Goal: Task Accomplishment & Management: Complete application form

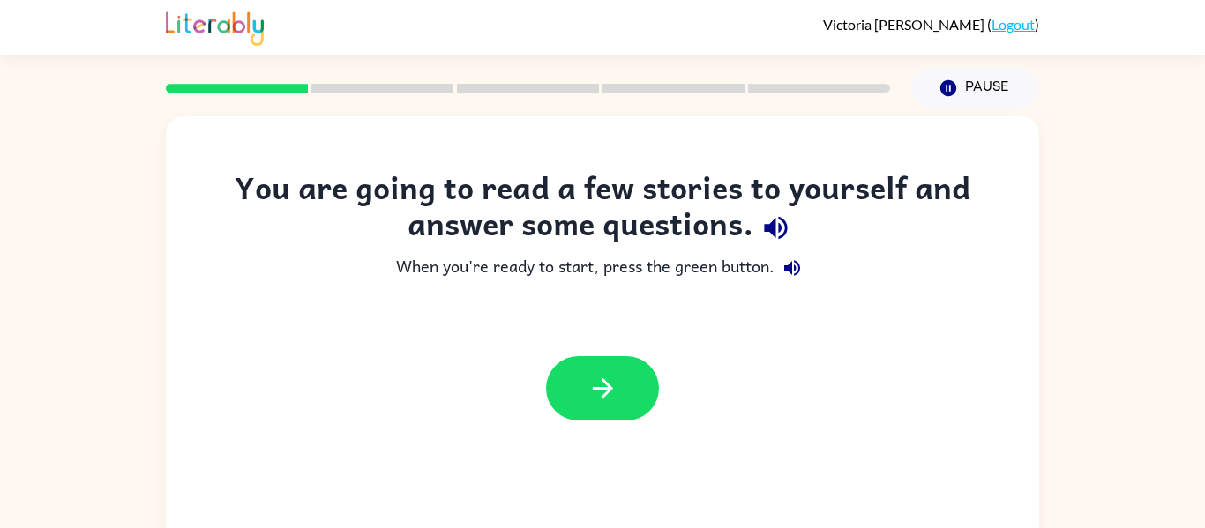
click at [737, 360] on div at bounding box center [602, 389] width 873 height 100
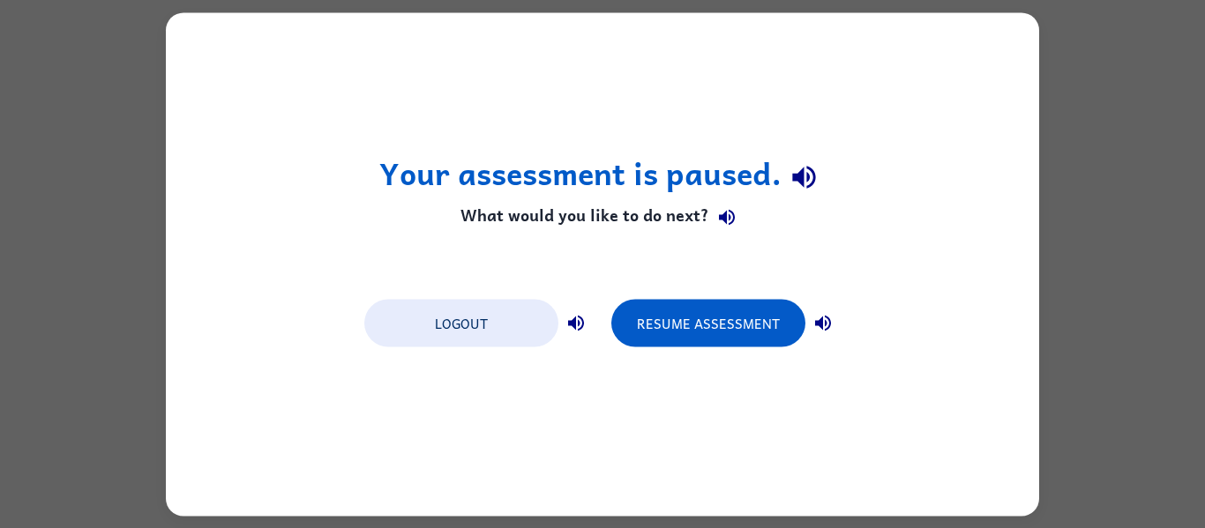
click at [225, 86] on div "Your assessment is paused. What would you like to do next? Logout Resume Assess…" at bounding box center [602, 264] width 873 height 504
click at [721, 220] on icon "button" at bounding box center [727, 218] width 16 height 16
click at [550, 312] on button "Logout" at bounding box center [461, 323] width 194 height 48
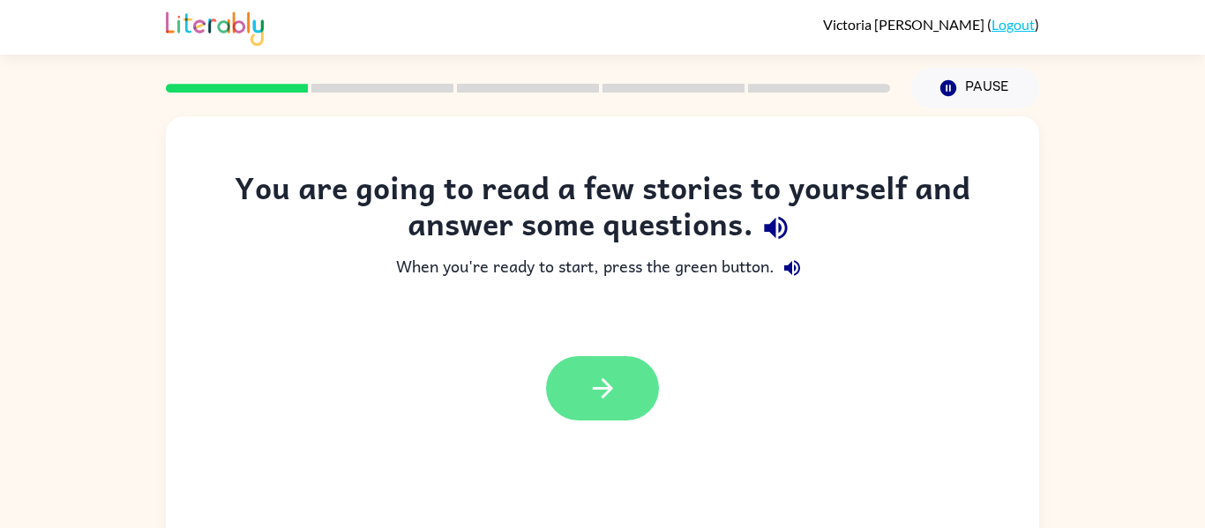
click at [610, 381] on icon "button" at bounding box center [602, 388] width 31 height 31
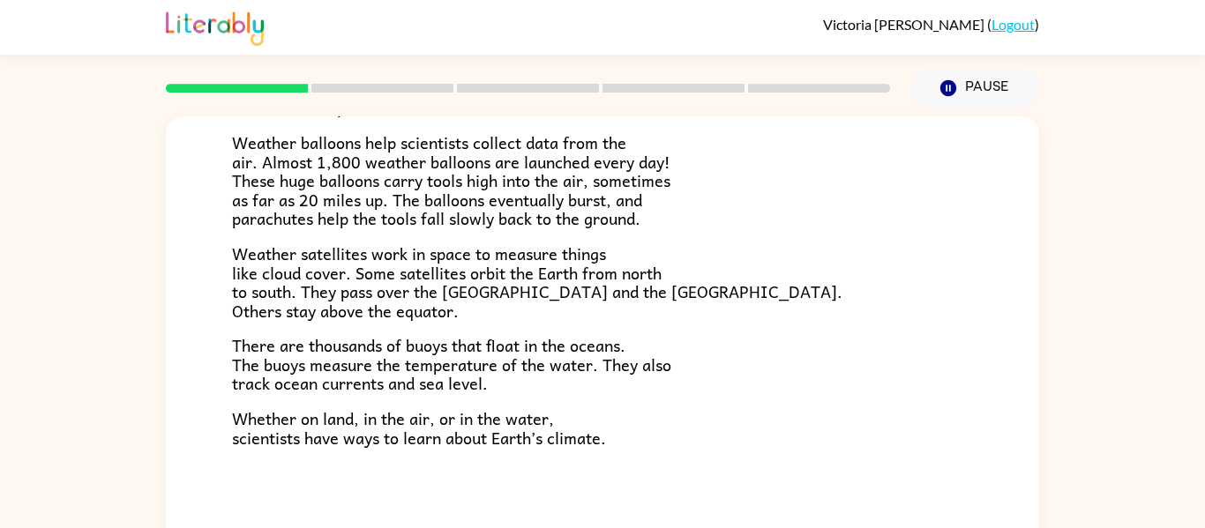
scroll to position [92, 0]
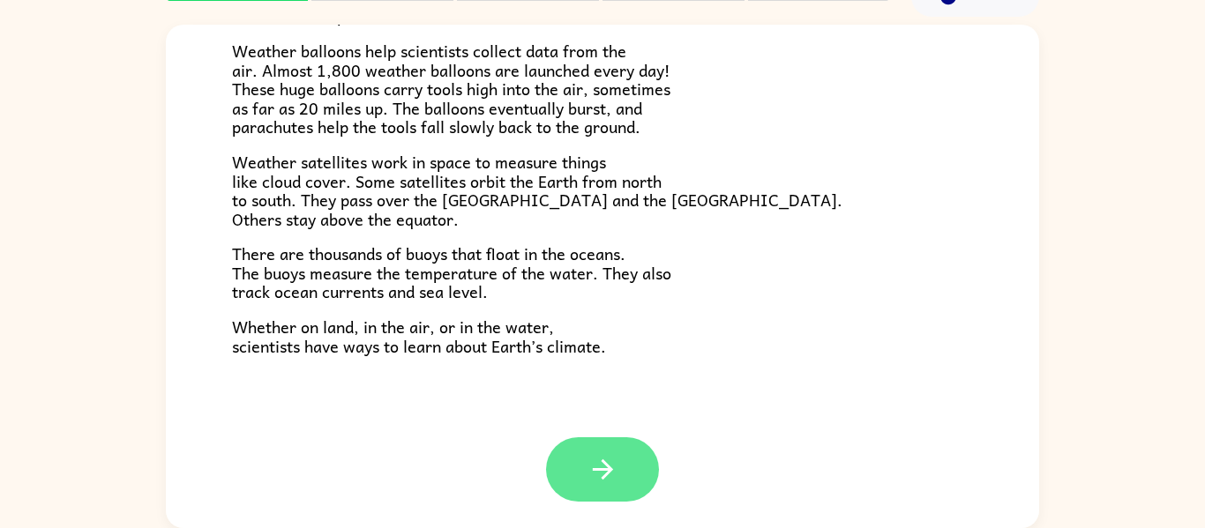
click at [602, 461] on icon "button" at bounding box center [602, 470] width 20 height 20
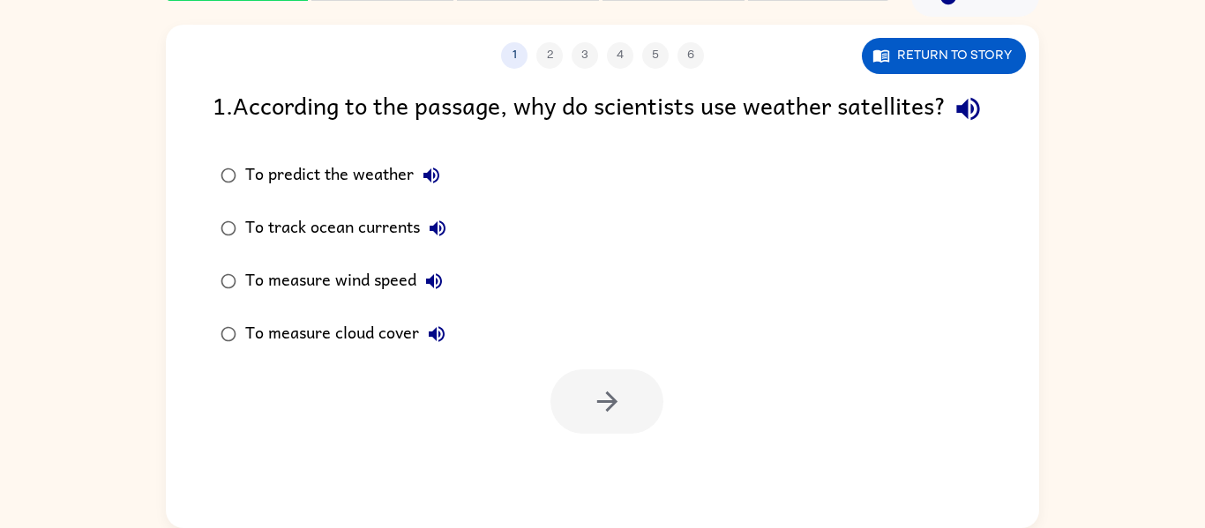
scroll to position [0, 0]
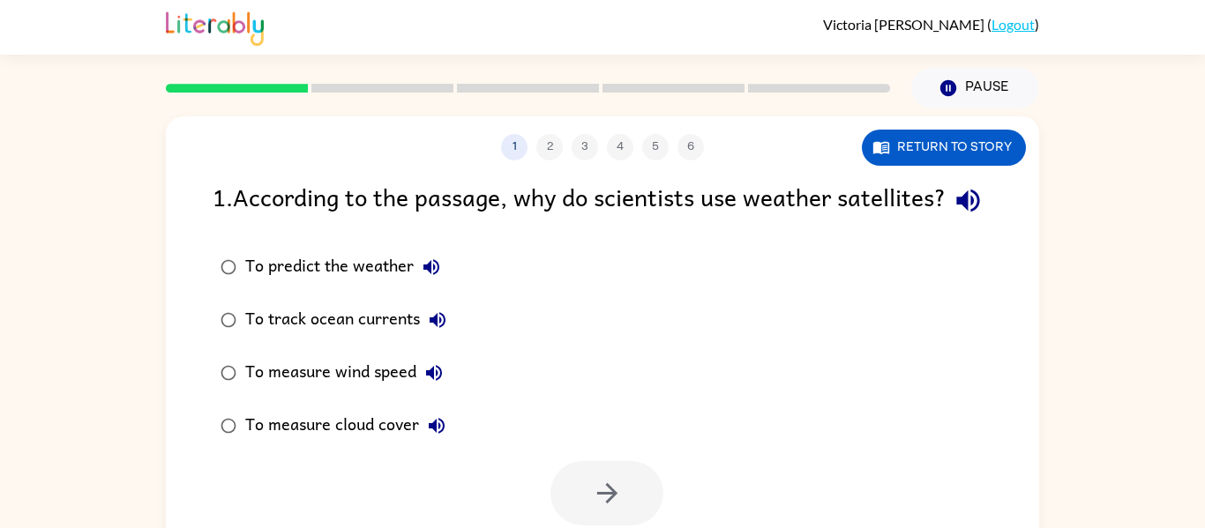
click at [1010, 26] on link "Logout" at bounding box center [1012, 24] width 43 height 17
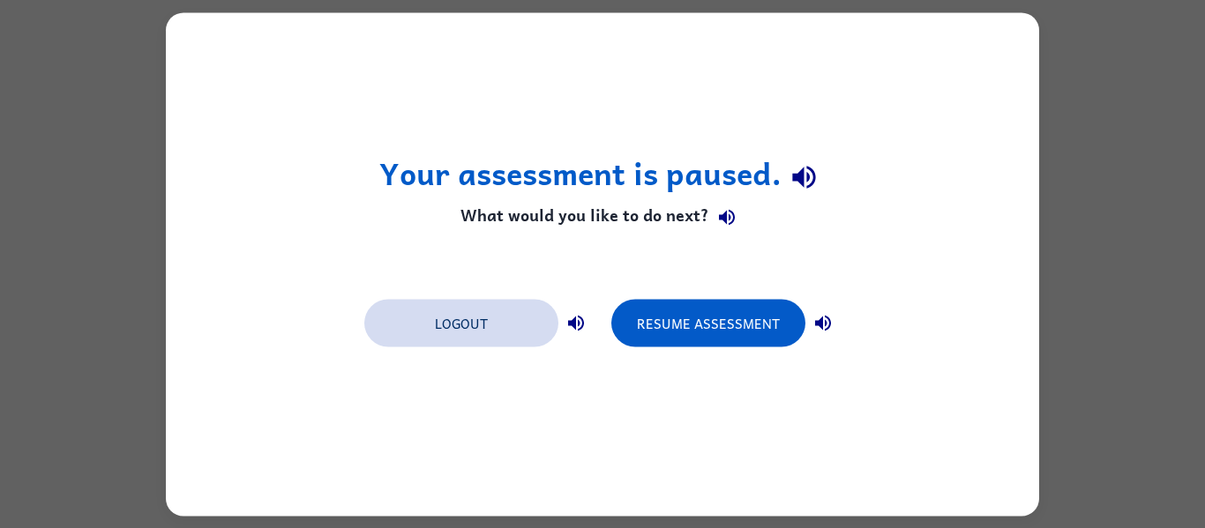
click at [481, 318] on button "Logout" at bounding box center [461, 323] width 194 height 48
click at [756, 221] on h4 "What would you like to do next?" at bounding box center [602, 217] width 447 height 35
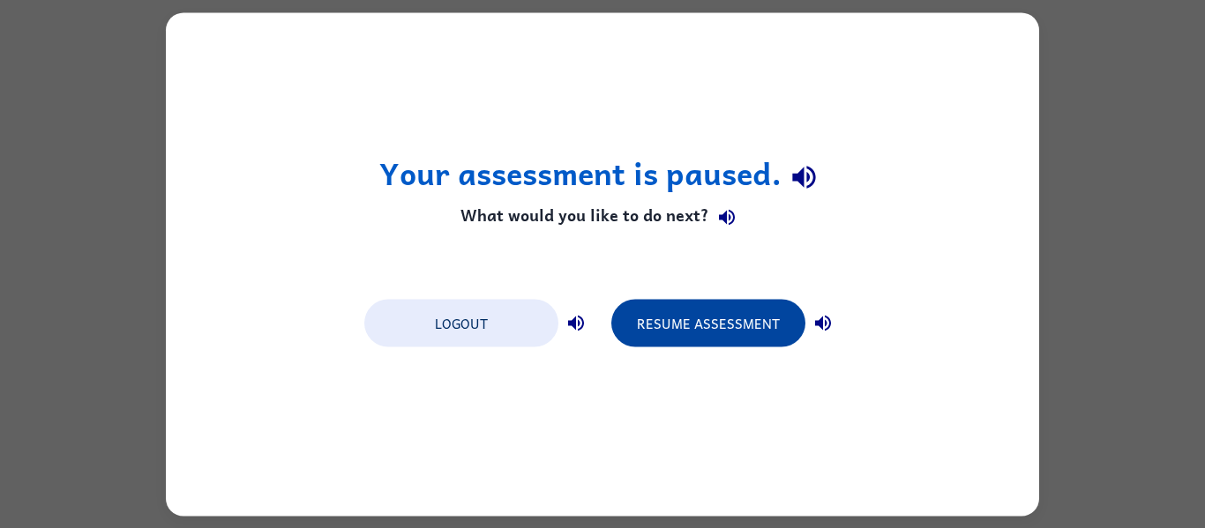
click at [716, 332] on button "Resume Assessment" at bounding box center [708, 323] width 194 height 48
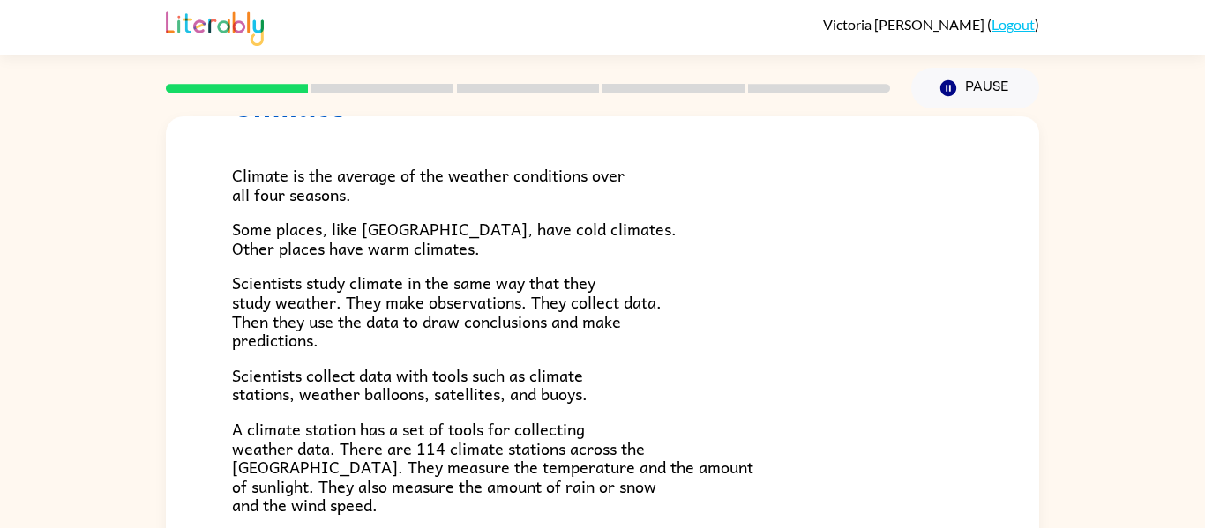
scroll to position [94, 0]
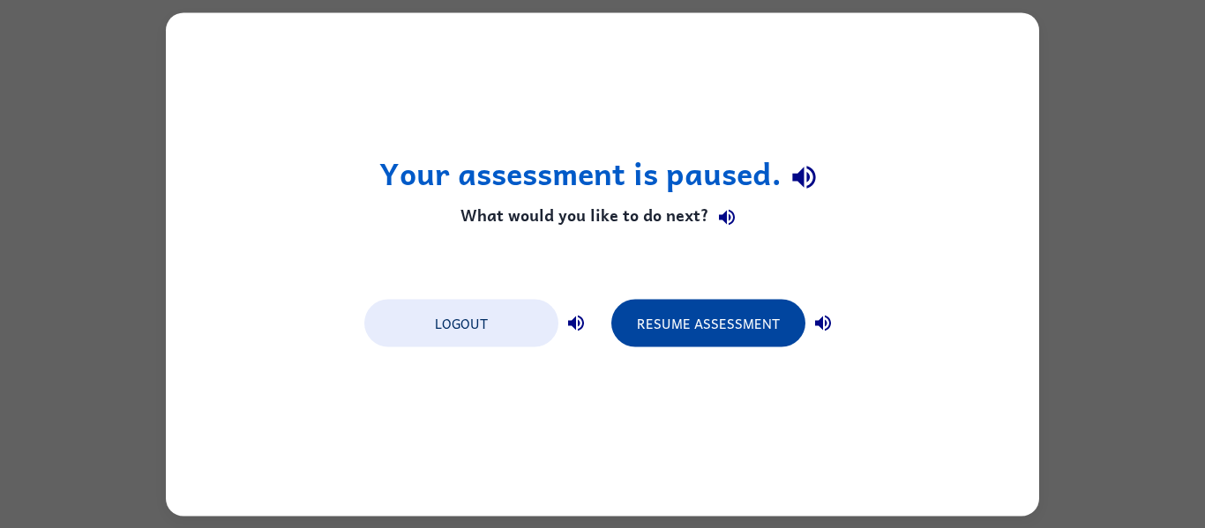
click at [742, 341] on button "Resume Assessment" at bounding box center [708, 323] width 194 height 48
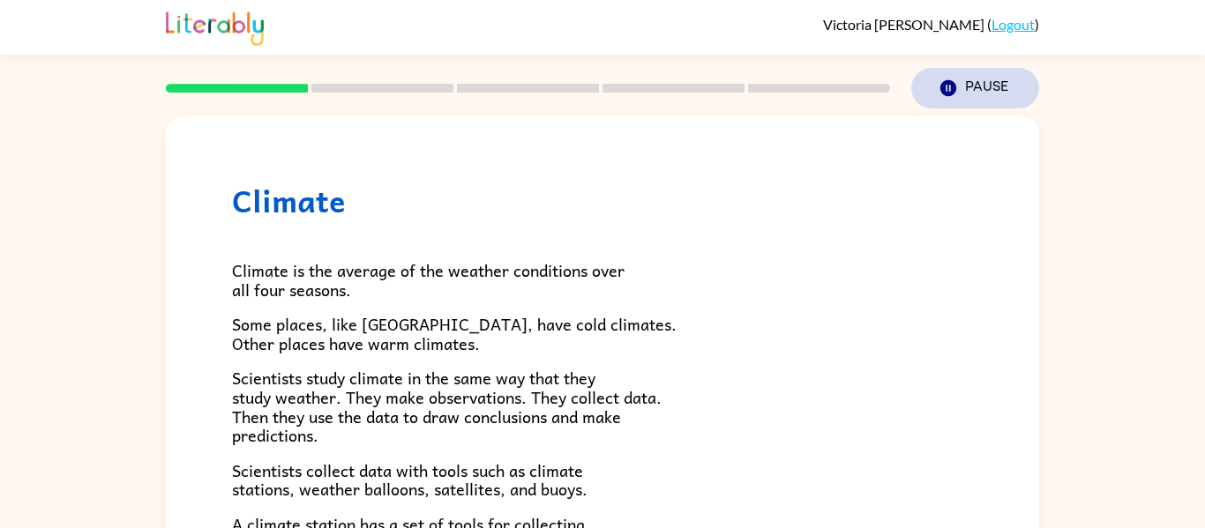
click at [964, 94] on button "Pause Pause" at bounding box center [975, 88] width 128 height 41
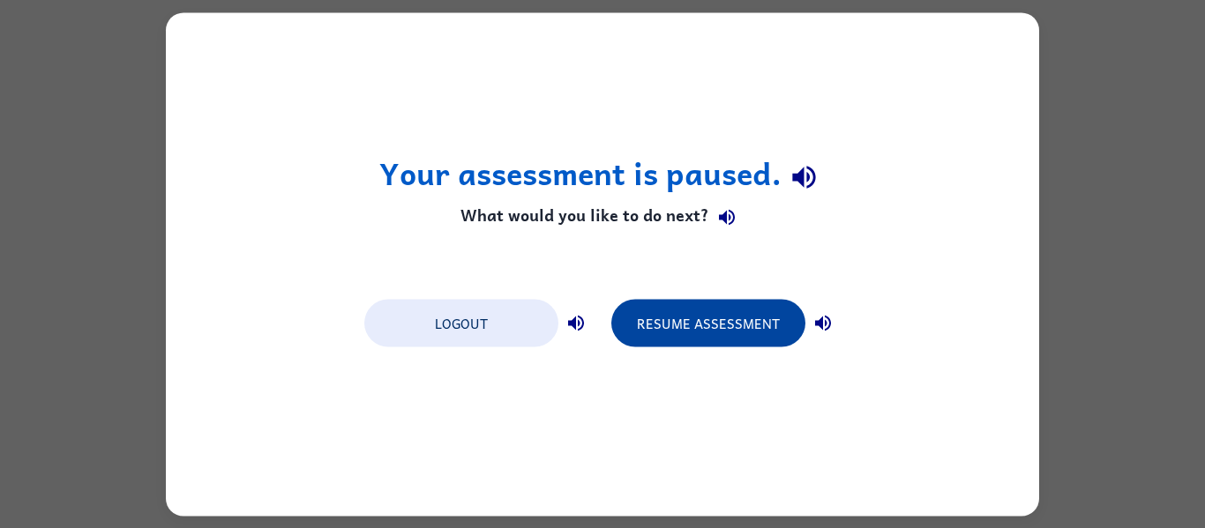
click at [687, 332] on button "Resume Assessment" at bounding box center [708, 323] width 194 height 48
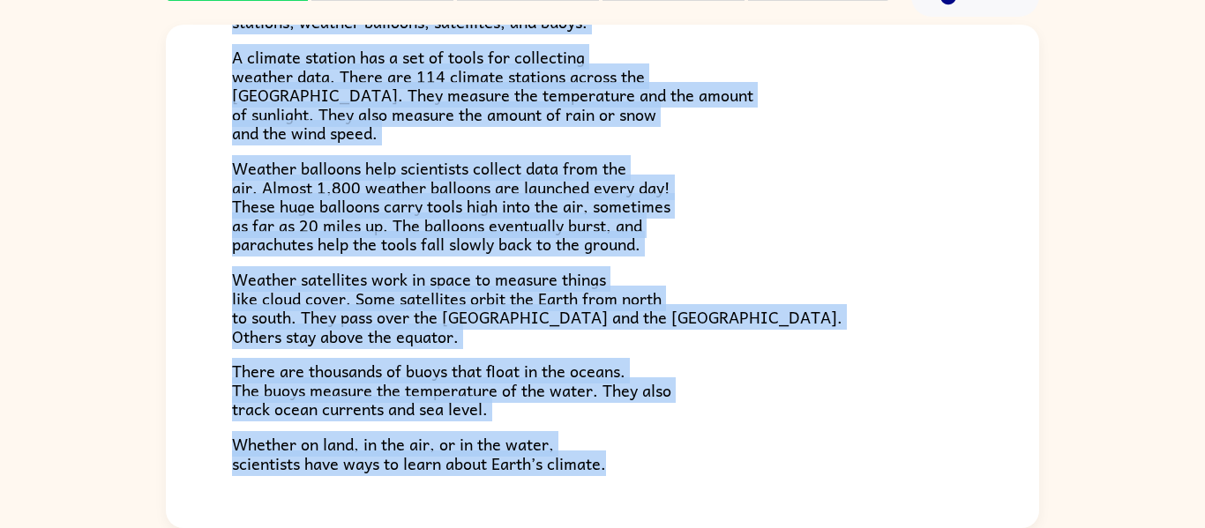
scroll to position [493, 0]
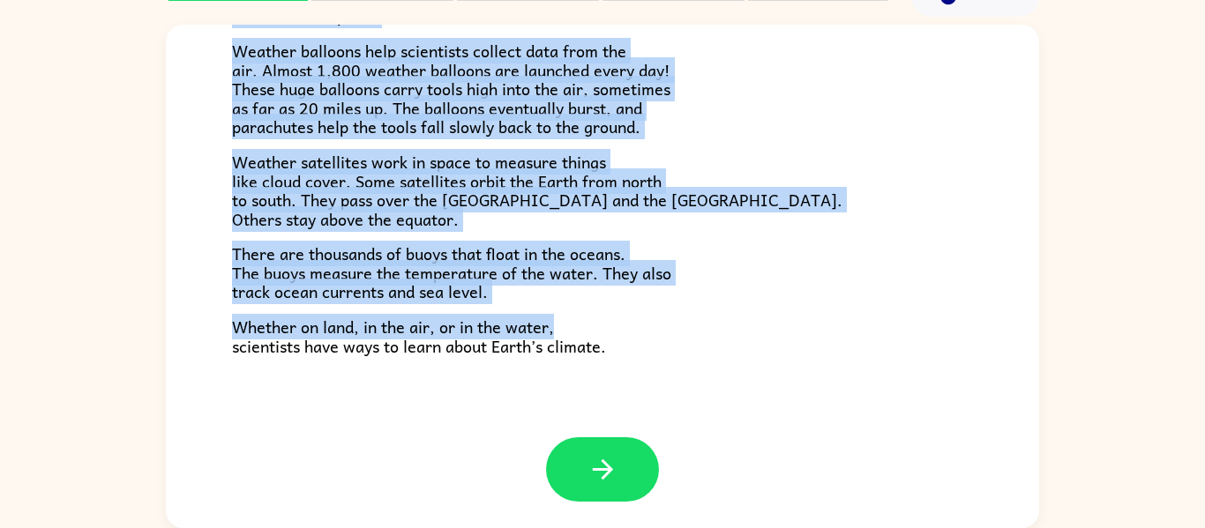
drag, startPoint x: 233, startPoint y: 273, endPoint x: 625, endPoint y: 337, distance: 397.6
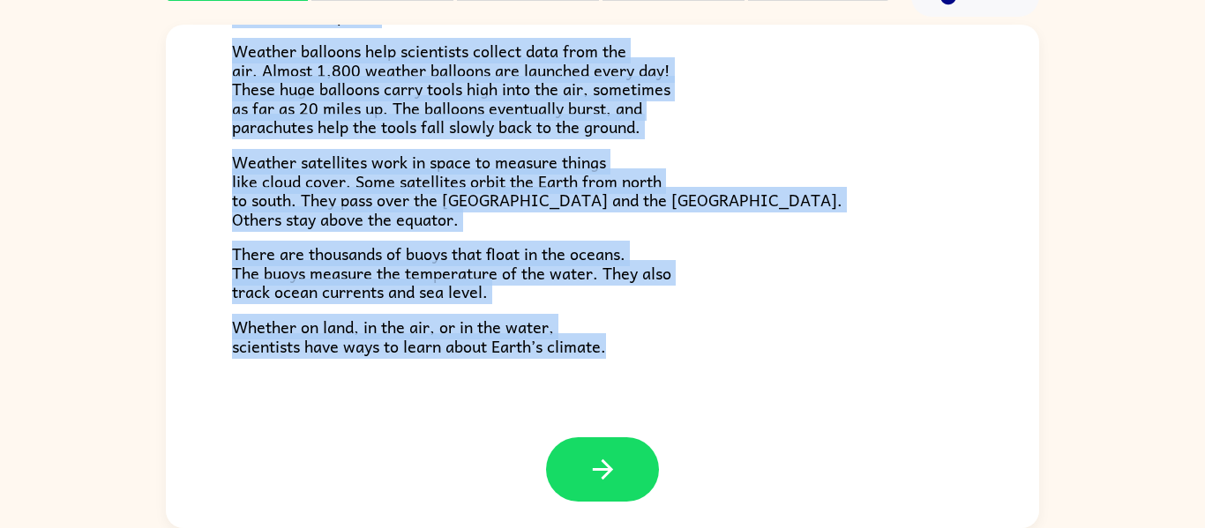
copy div "Climate is the average of the weather conditions over all four seasons. Some pl…"
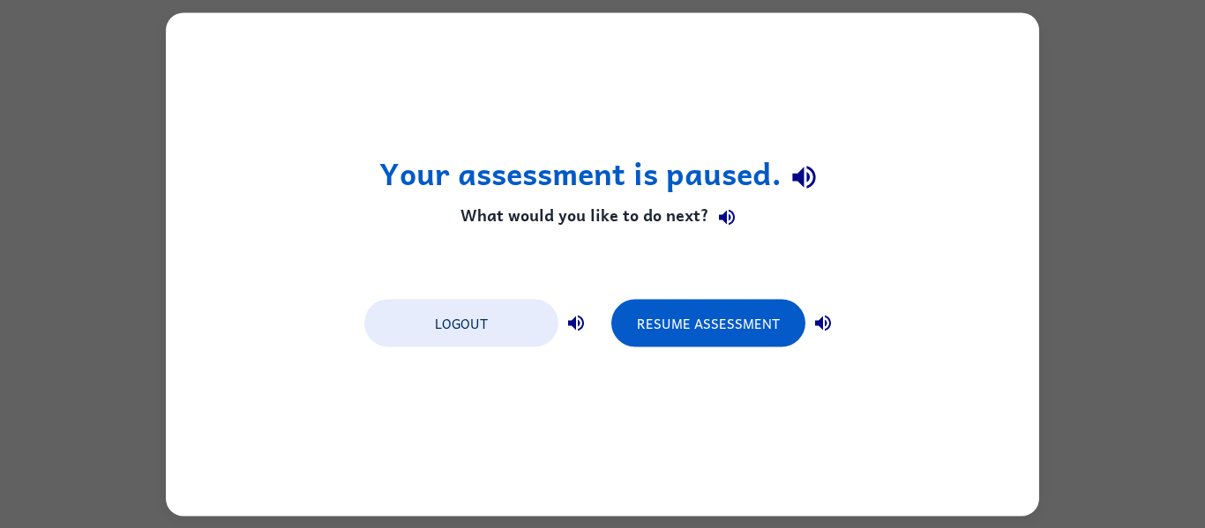
scroll to position [0, 0]
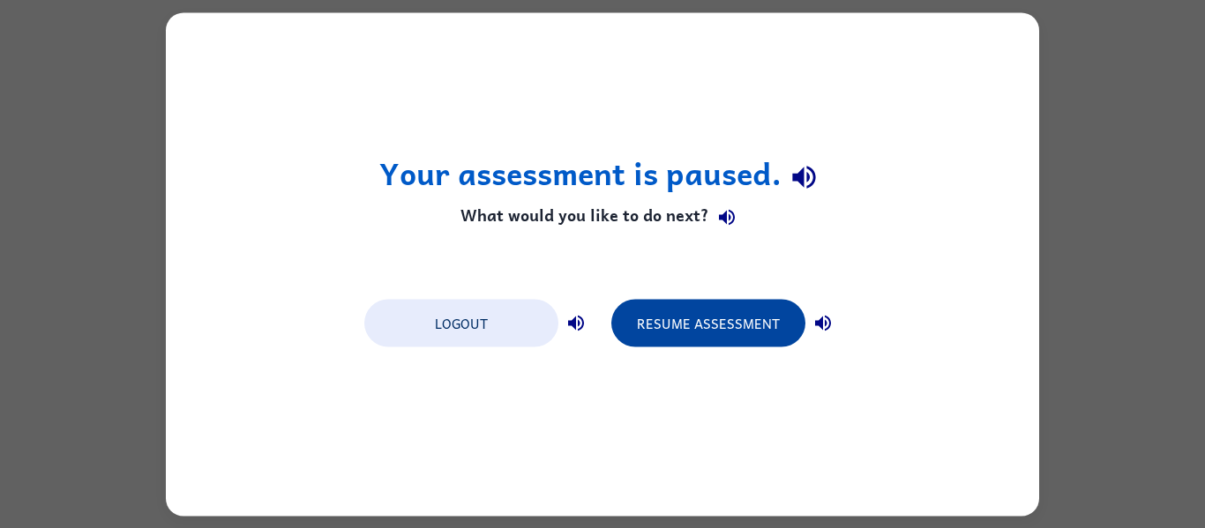
click at [677, 318] on button "Resume Assessment" at bounding box center [708, 323] width 194 height 48
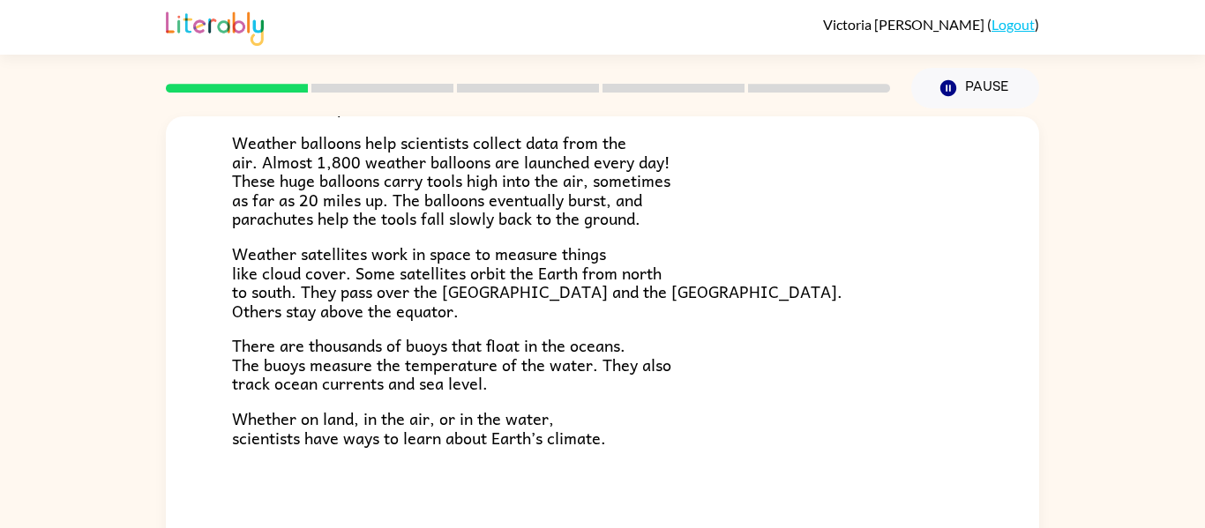
scroll to position [92, 0]
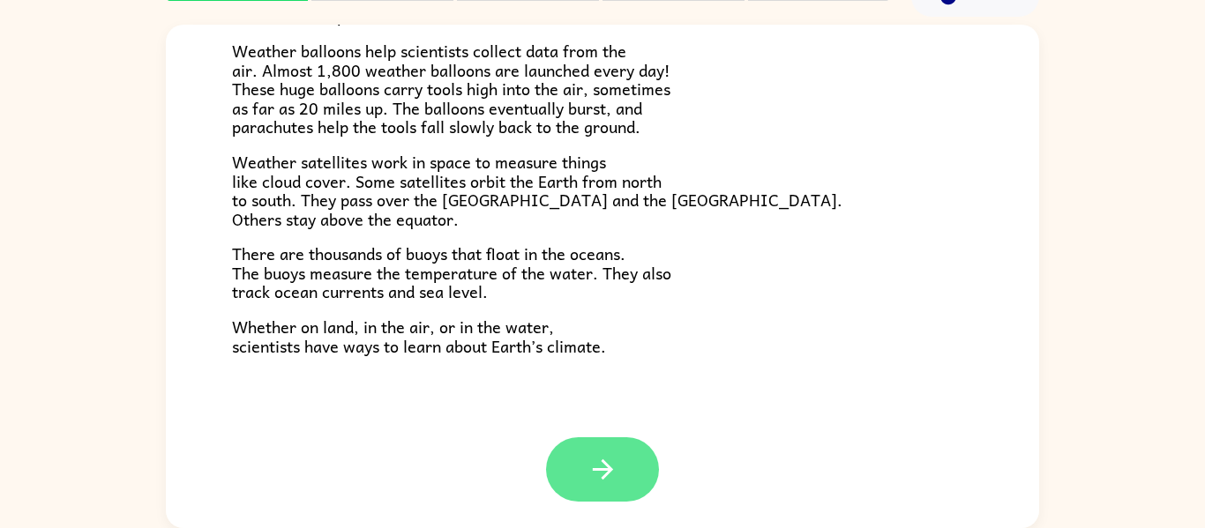
click at [581, 450] on button "button" at bounding box center [602, 470] width 113 height 64
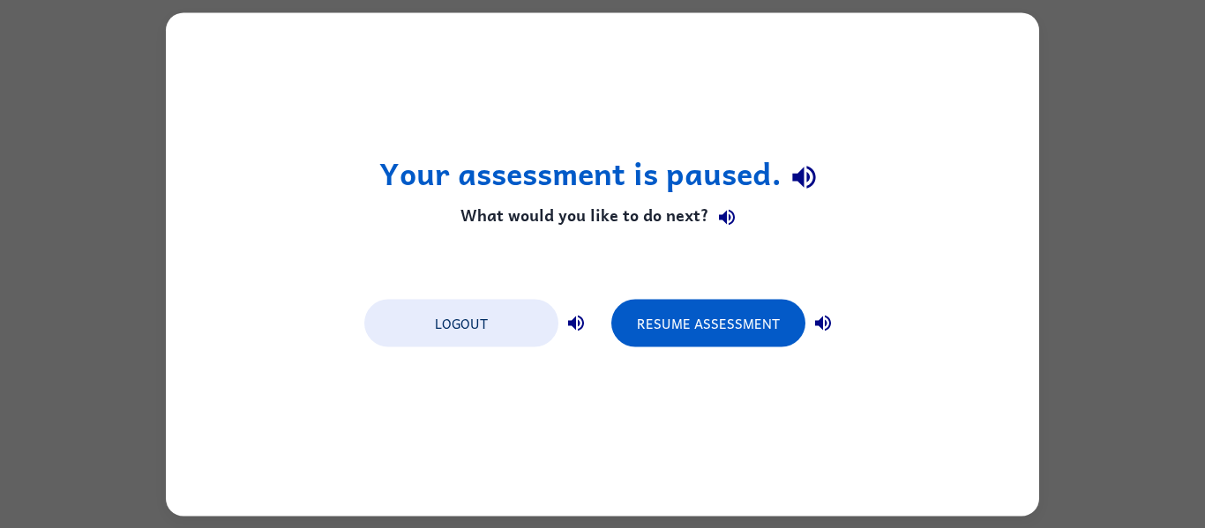
scroll to position [0, 0]
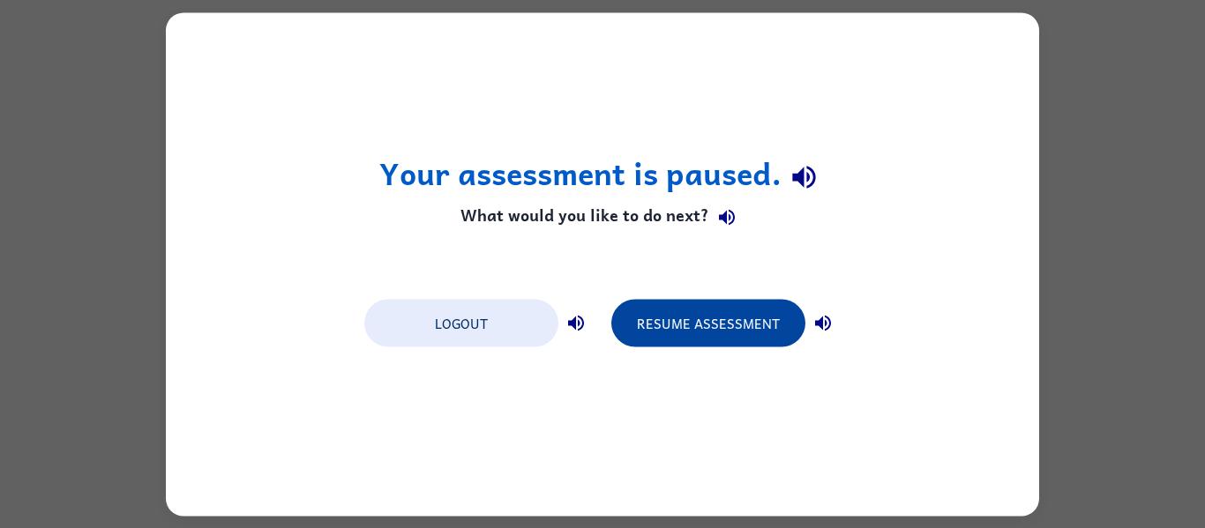
click at [685, 340] on button "Resume Assessment" at bounding box center [708, 323] width 194 height 48
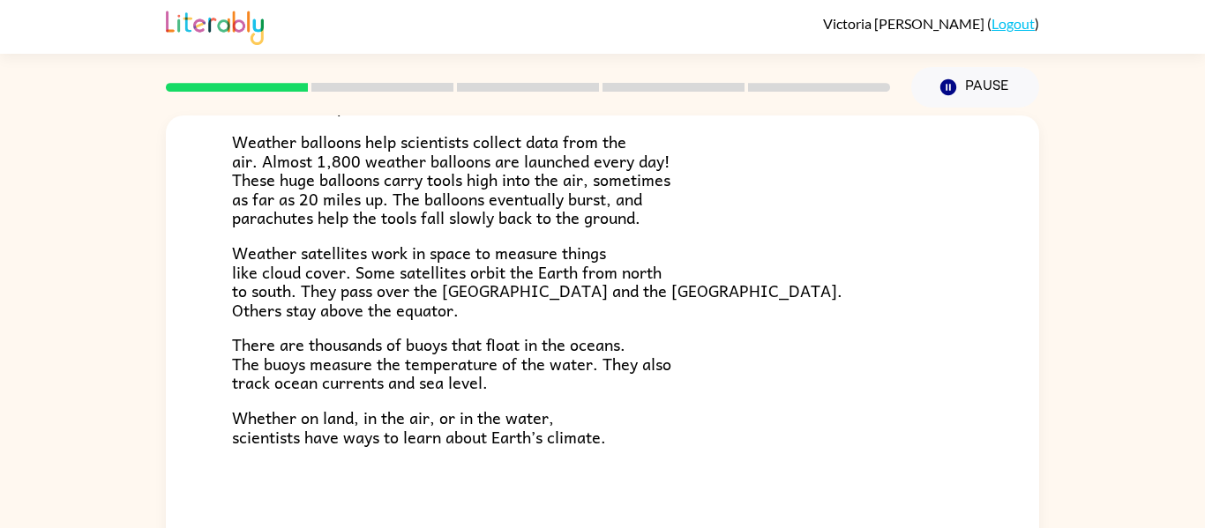
scroll to position [92, 0]
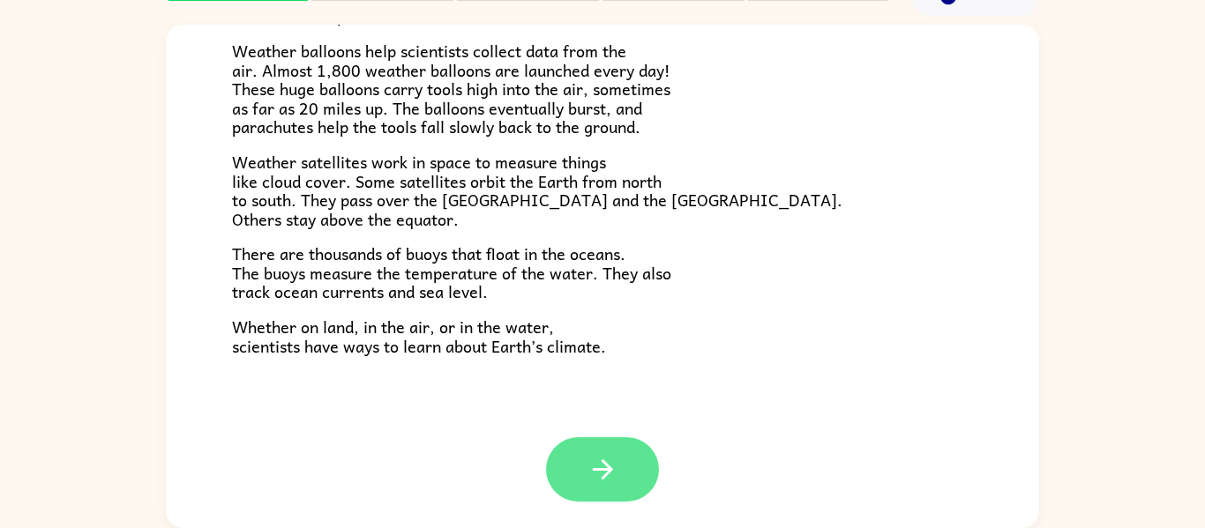
click at [610, 454] on icon "button" at bounding box center [602, 469] width 31 height 31
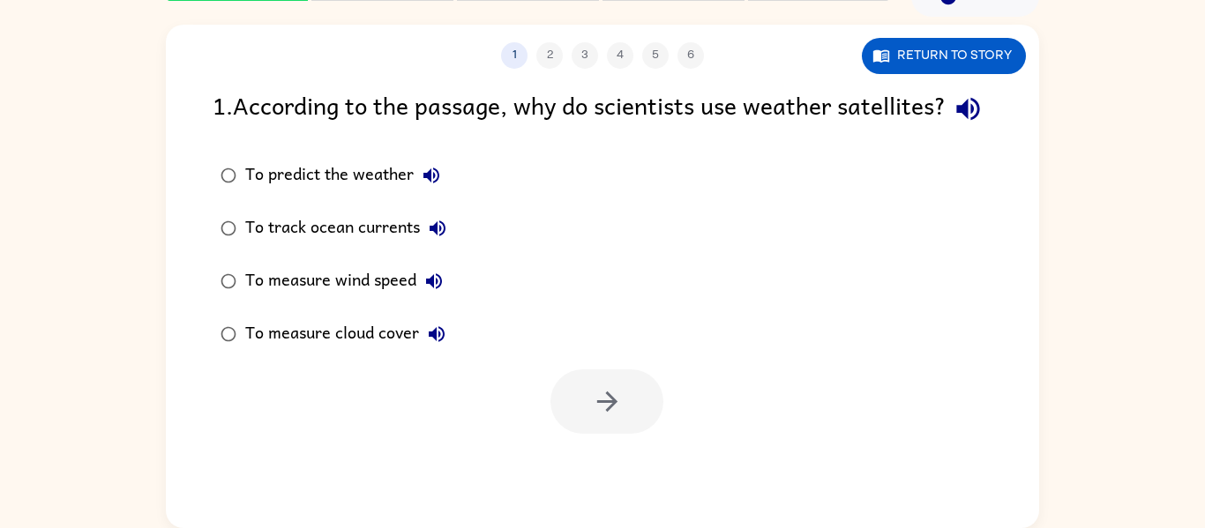
scroll to position [0, 0]
click at [441, 186] on icon "button" at bounding box center [431, 175] width 21 height 21
click at [442, 236] on icon "button" at bounding box center [438, 229] width 16 height 16
click at [445, 292] on icon "button" at bounding box center [433, 281] width 21 height 21
click at [432, 342] on icon "button" at bounding box center [437, 334] width 16 height 16
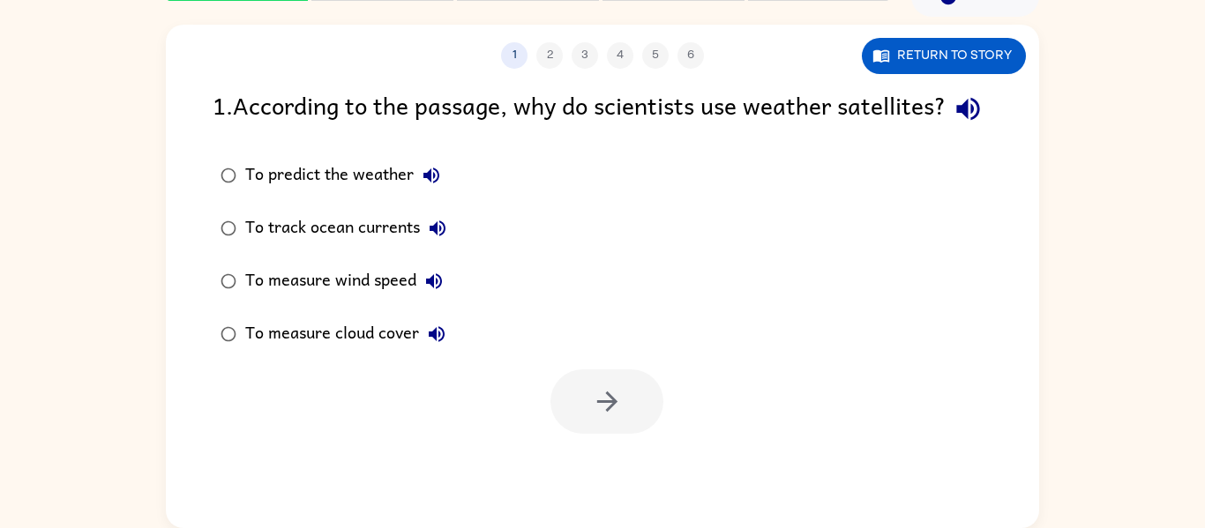
click at [435, 183] on icon "button" at bounding box center [431, 176] width 16 height 16
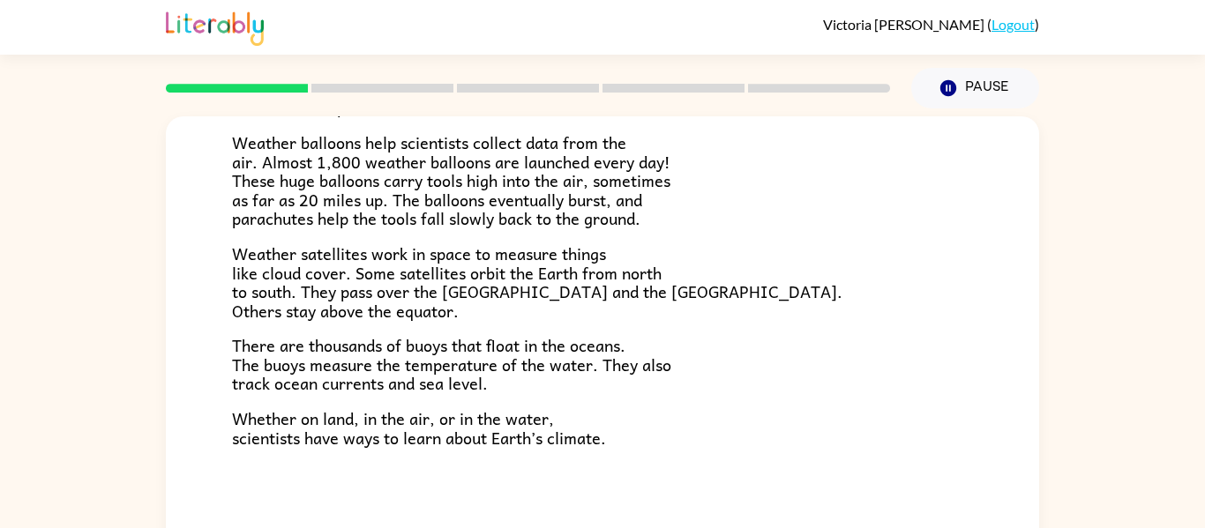
scroll to position [92, 0]
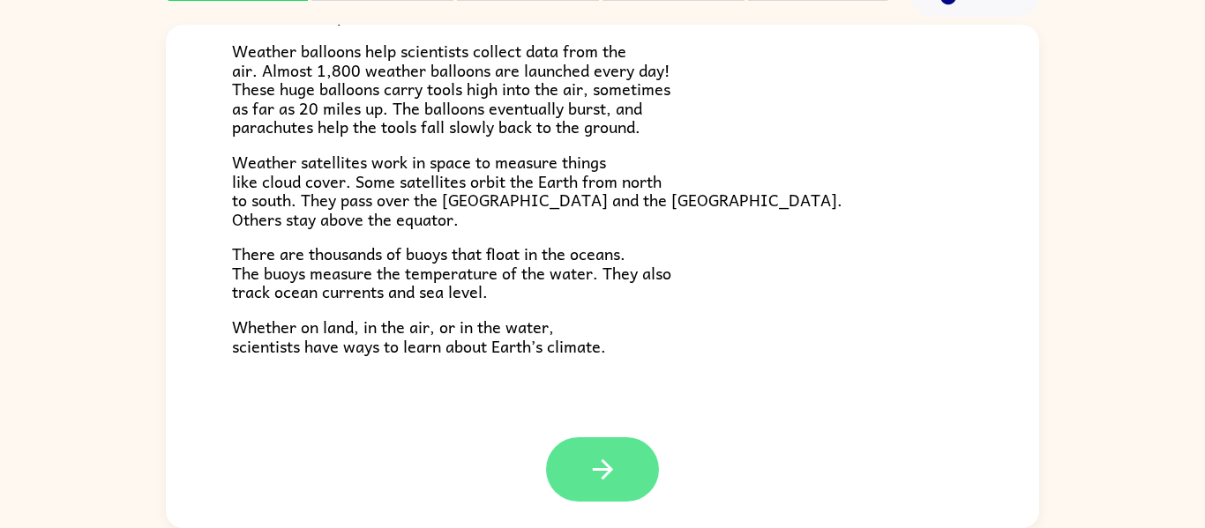
click at [599, 483] on icon "button" at bounding box center [602, 469] width 31 height 31
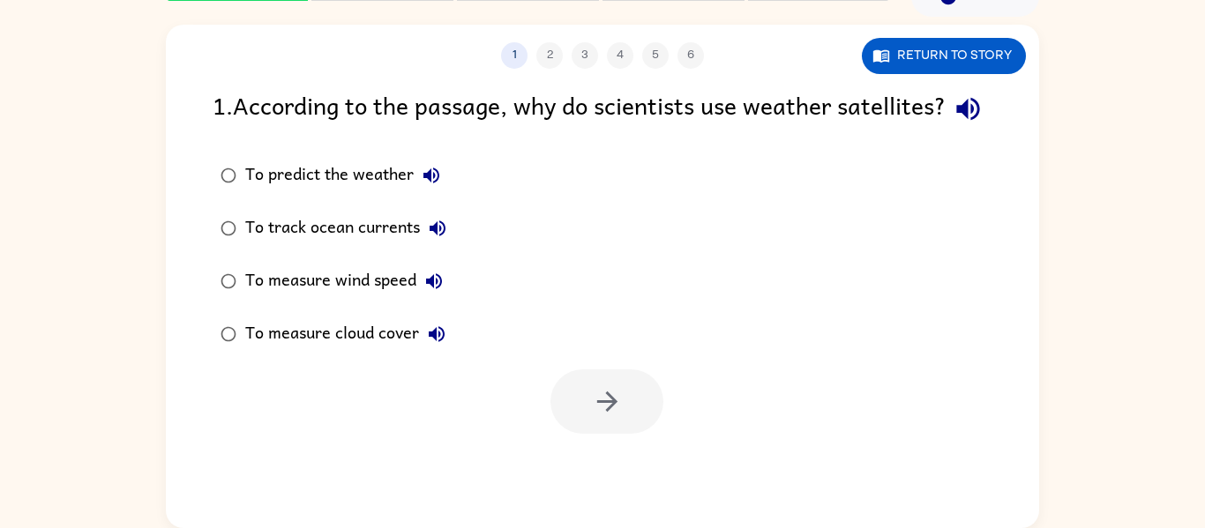
scroll to position [0, 0]
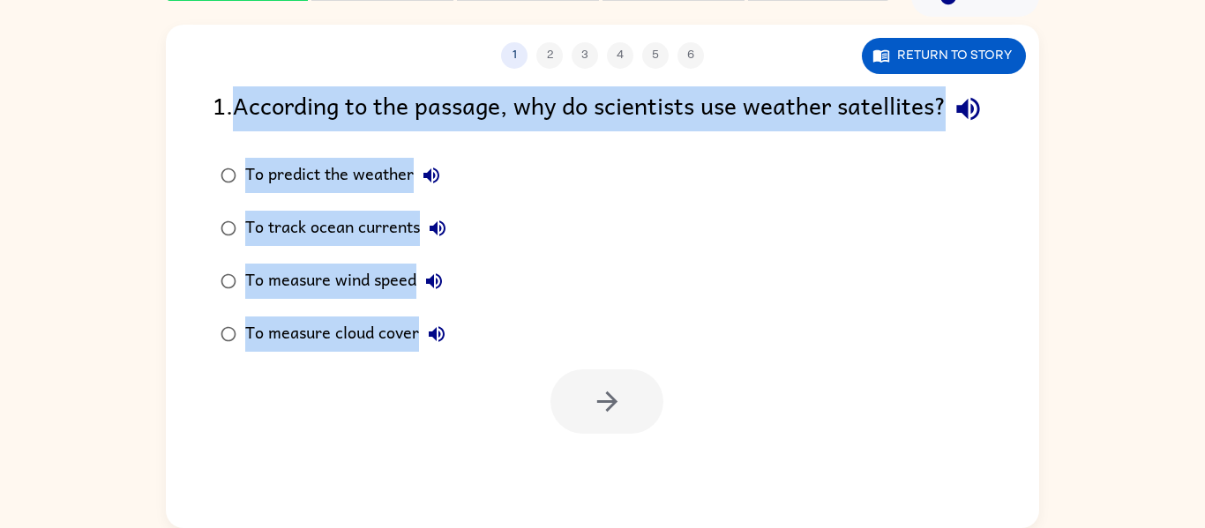
drag, startPoint x: 241, startPoint y: 112, endPoint x: 755, endPoint y: 472, distance: 627.7
click at [755, 472] on div "1 2 3 4 5 6 Return to story 1 . According to the passage, why do scientists use…" at bounding box center [602, 277] width 873 height 504
copy div "According to the passage, why do scientists use weather satellites? To predict …"
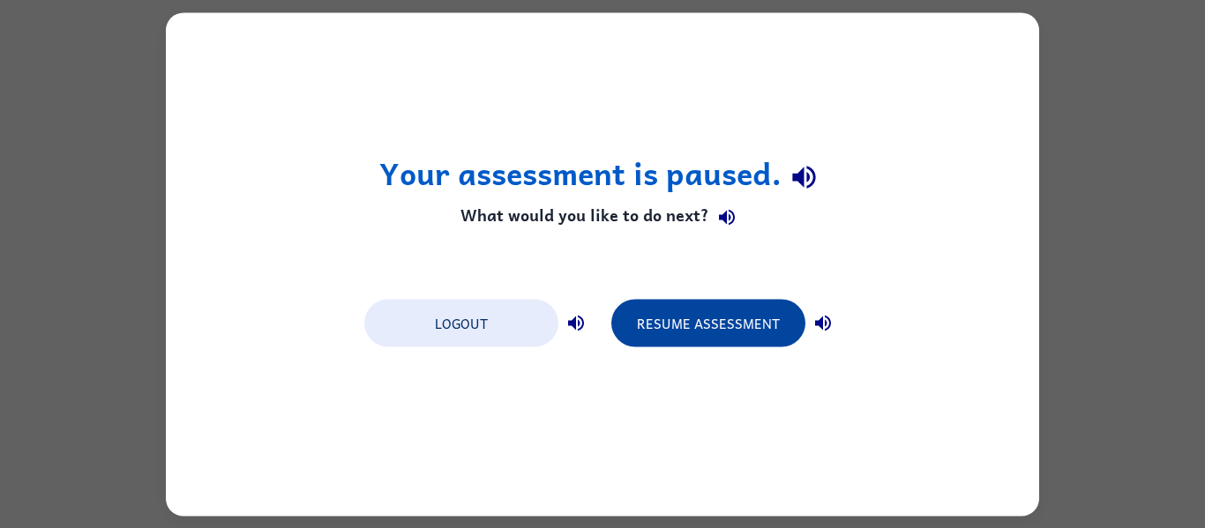
click at [755, 331] on button "Resume Assessment" at bounding box center [708, 323] width 194 height 48
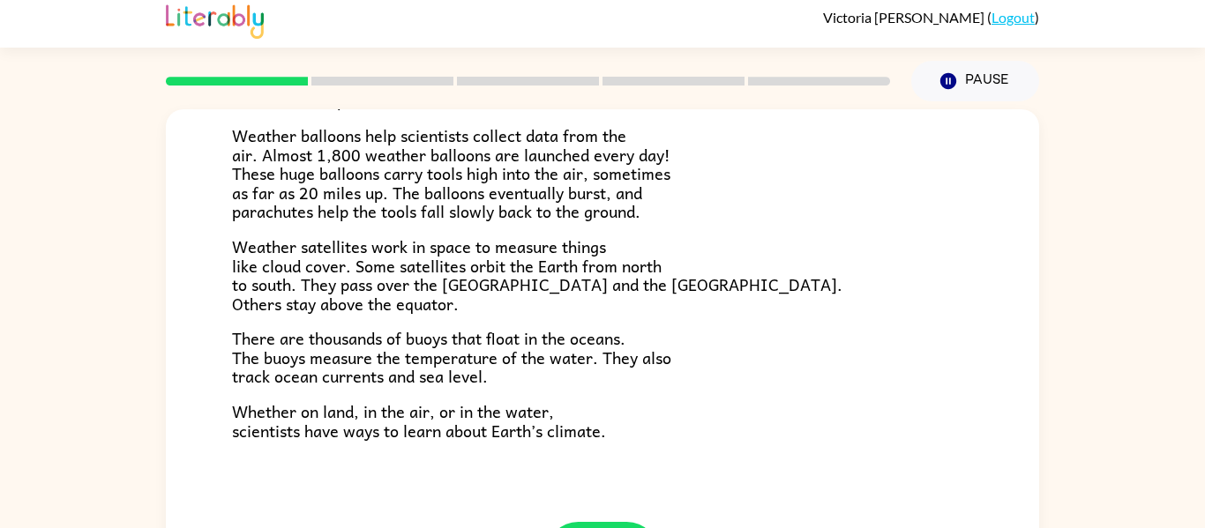
scroll to position [92, 0]
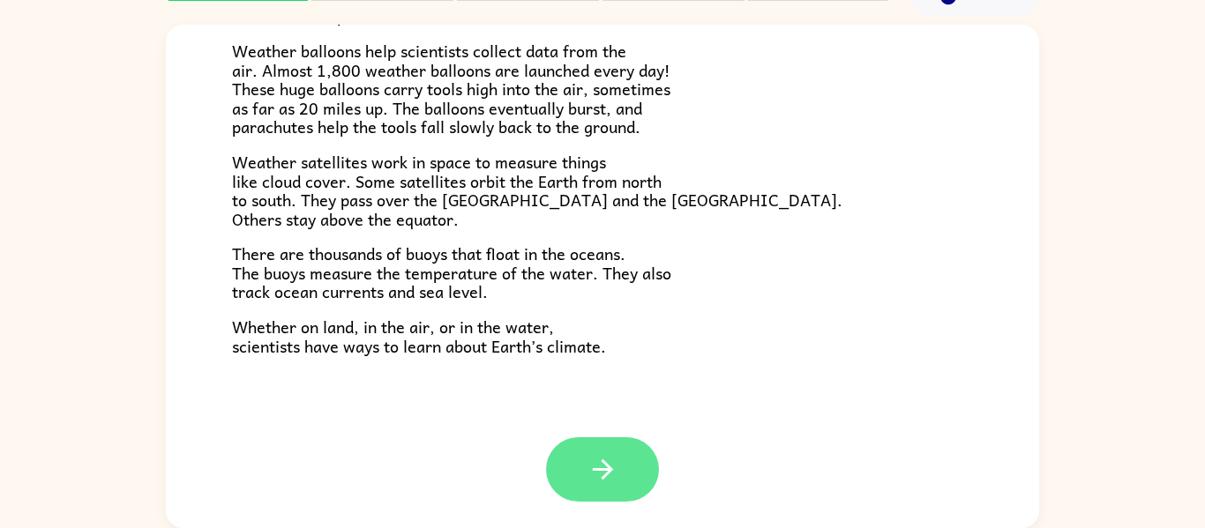
click at [582, 458] on button "button" at bounding box center [602, 470] width 113 height 64
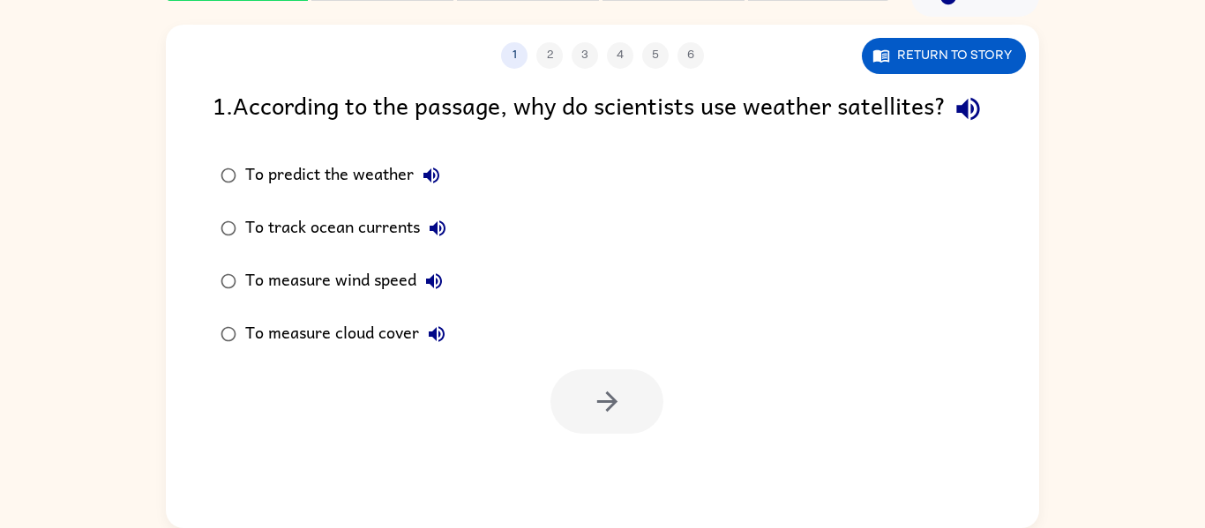
scroll to position [0, 0]
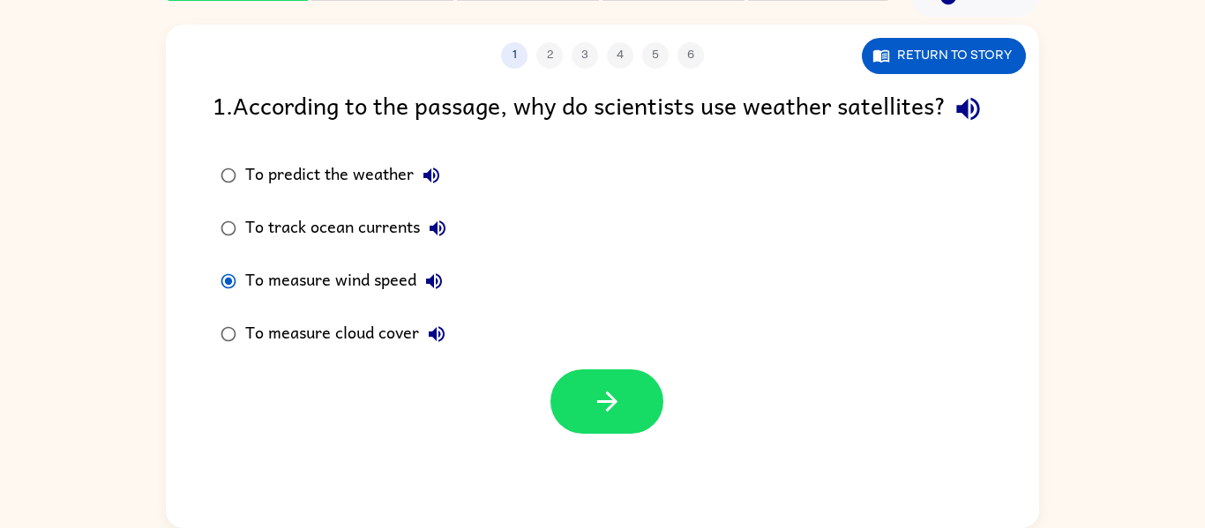
click at [446, 299] on button "To measure wind speed" at bounding box center [433, 281] width 35 height 35
click at [442, 292] on icon "button" at bounding box center [433, 281] width 21 height 21
click at [610, 417] on icon "button" at bounding box center [607, 401] width 31 height 31
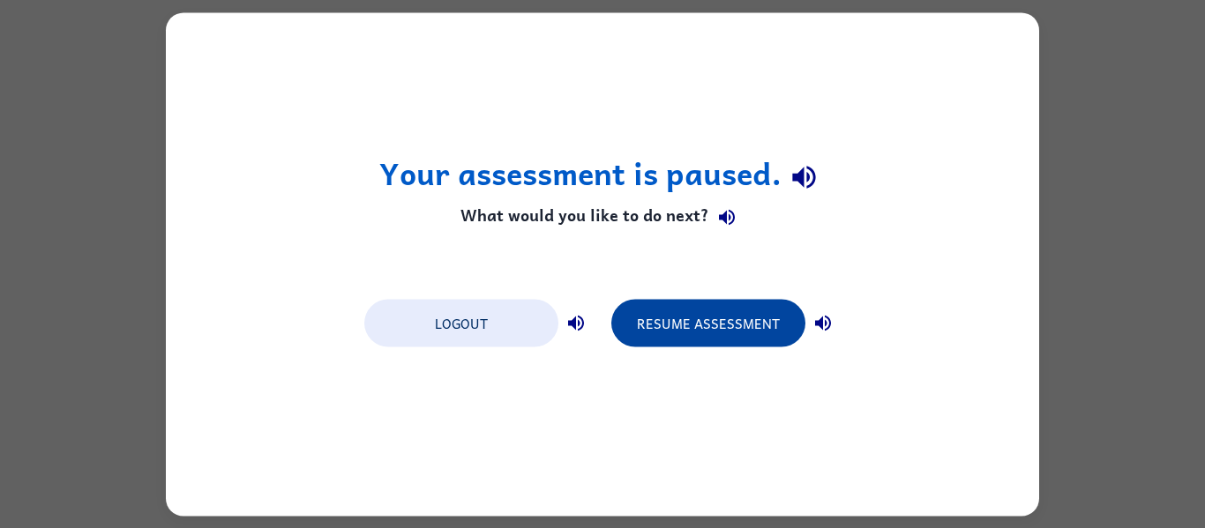
click at [753, 323] on button "Resume Assessment" at bounding box center [708, 323] width 194 height 48
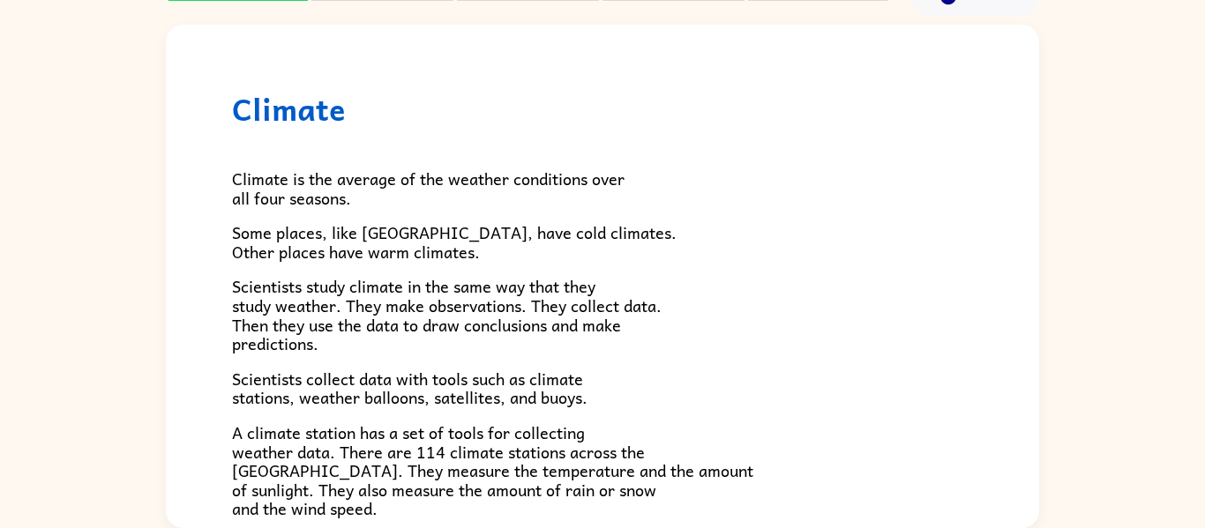
scroll to position [493, 0]
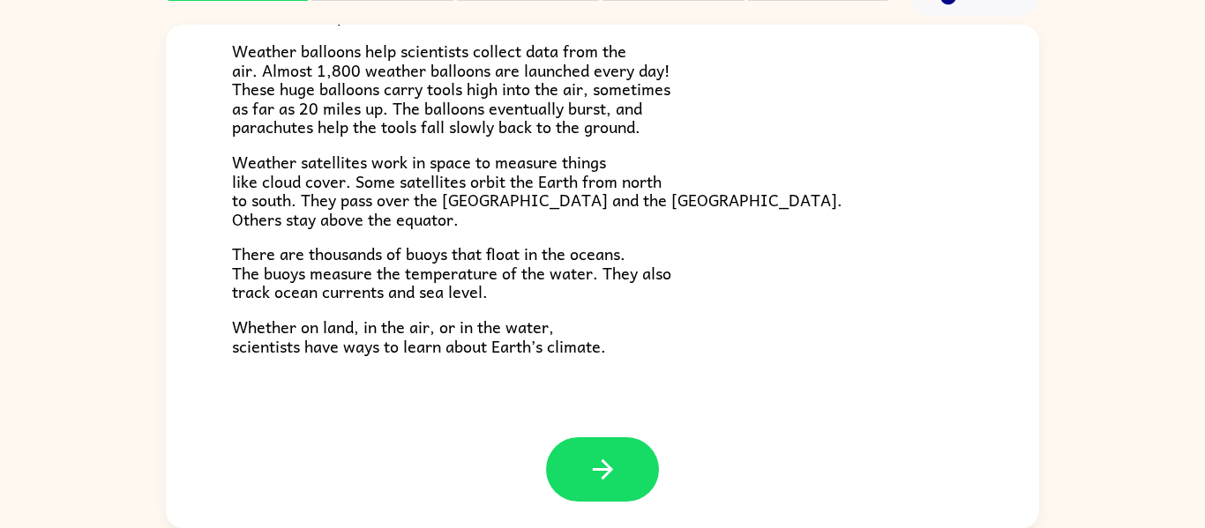
click at [590, 505] on div at bounding box center [602, 483] width 873 height 91
click at [599, 485] on button "button" at bounding box center [602, 470] width 113 height 64
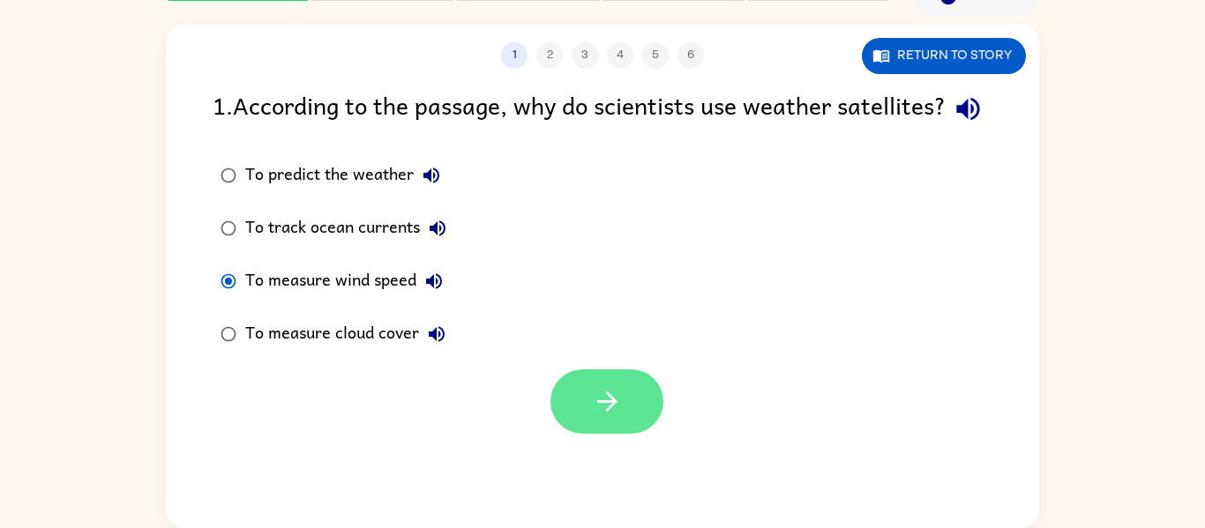
click at [565, 434] on button "button" at bounding box center [606, 402] width 113 height 64
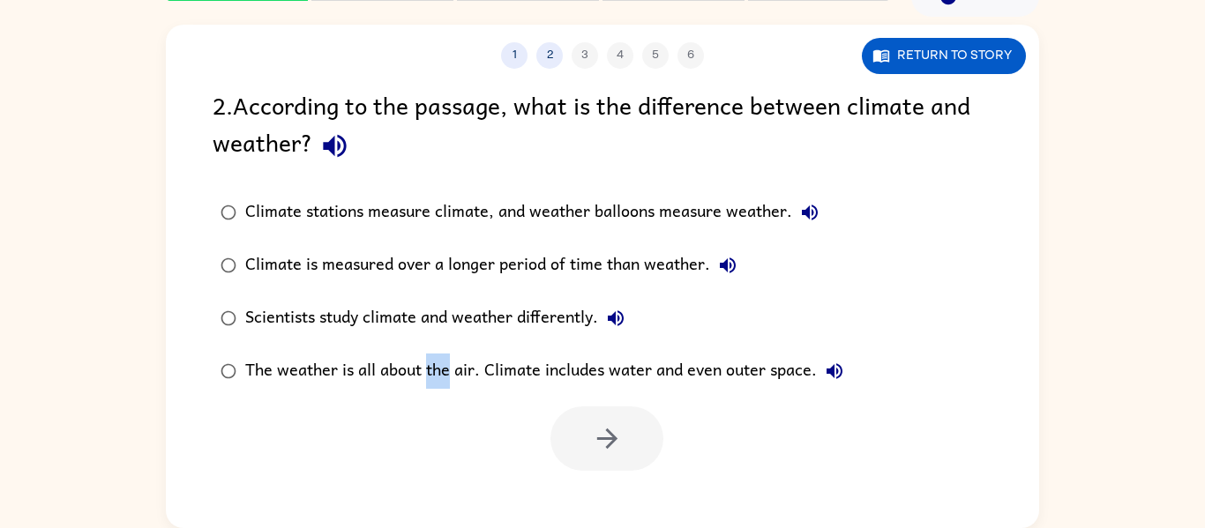
click at [354, 407] on div at bounding box center [602, 434] width 873 height 73
click at [347, 144] on icon "button" at bounding box center [334, 146] width 31 height 31
click at [329, 146] on icon "button" at bounding box center [334, 146] width 23 height 23
click at [816, 202] on icon "button" at bounding box center [809, 212] width 21 height 21
click at [881, 346] on div "2 . According to the passage, what is the difference between climate and weathe…" at bounding box center [602, 278] width 873 height 385
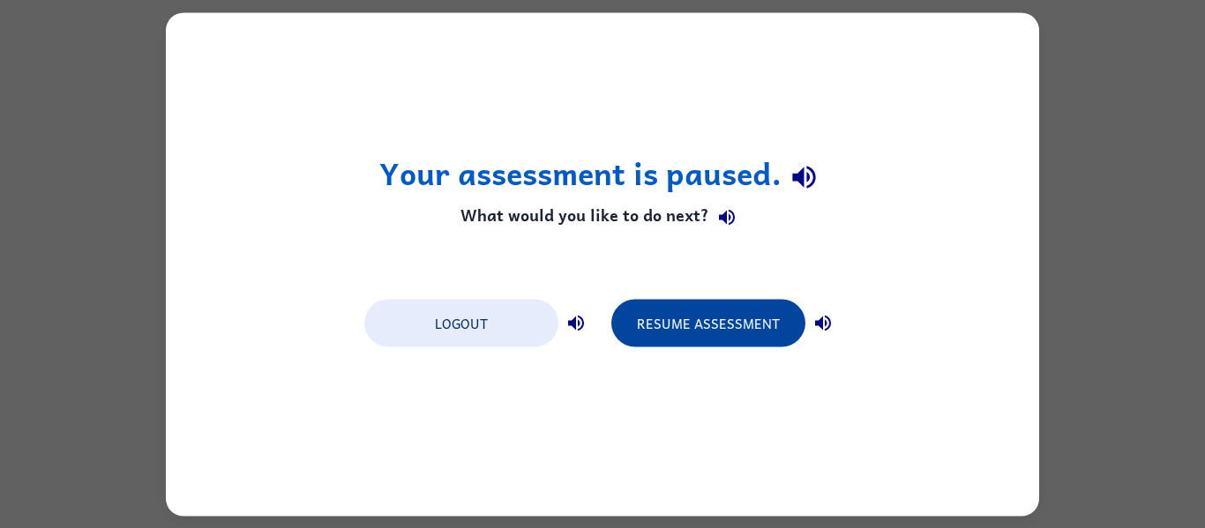
click at [721, 329] on button "Resume Assessment" at bounding box center [708, 323] width 194 height 48
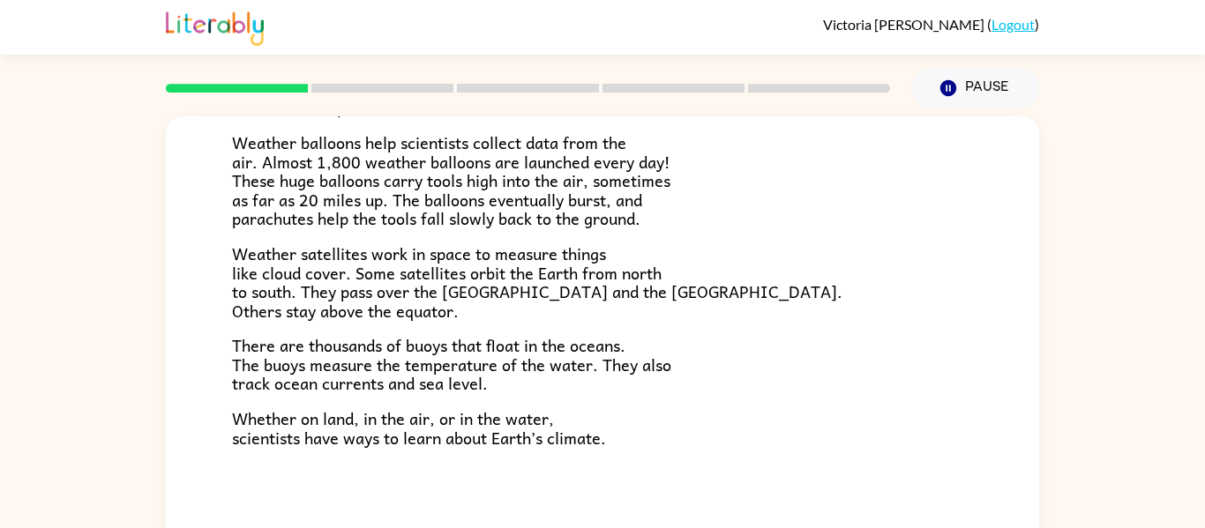
scroll to position [92, 0]
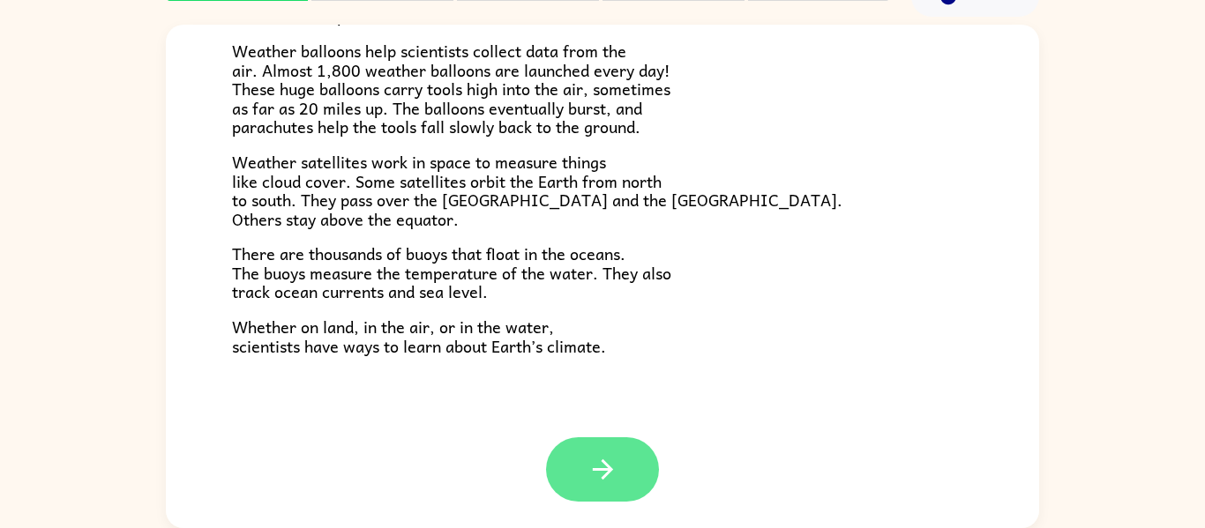
click at [572, 455] on button "button" at bounding box center [602, 470] width 113 height 64
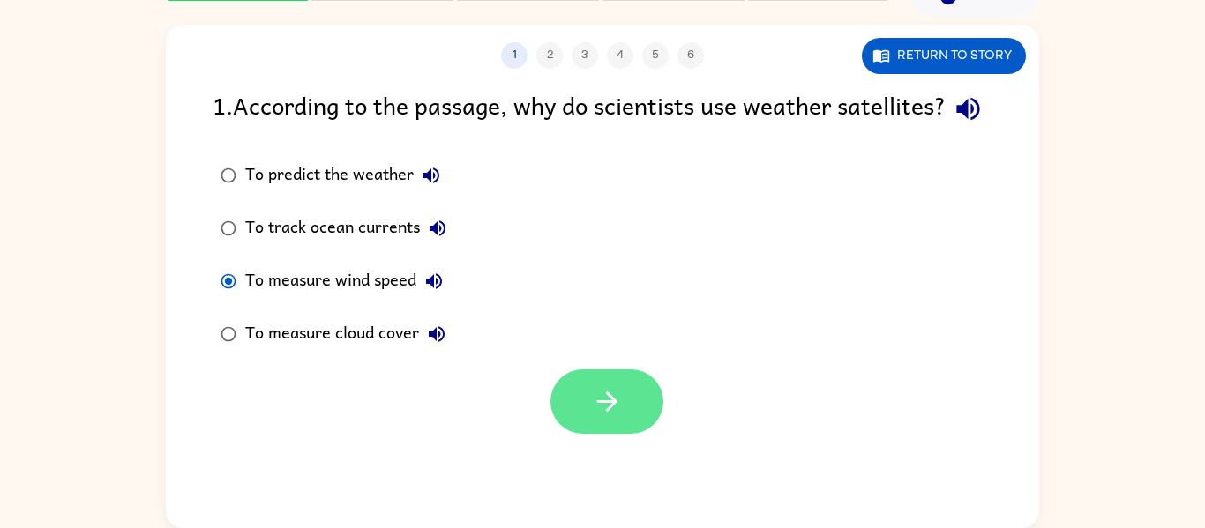
click at [652, 427] on button "button" at bounding box center [606, 402] width 113 height 64
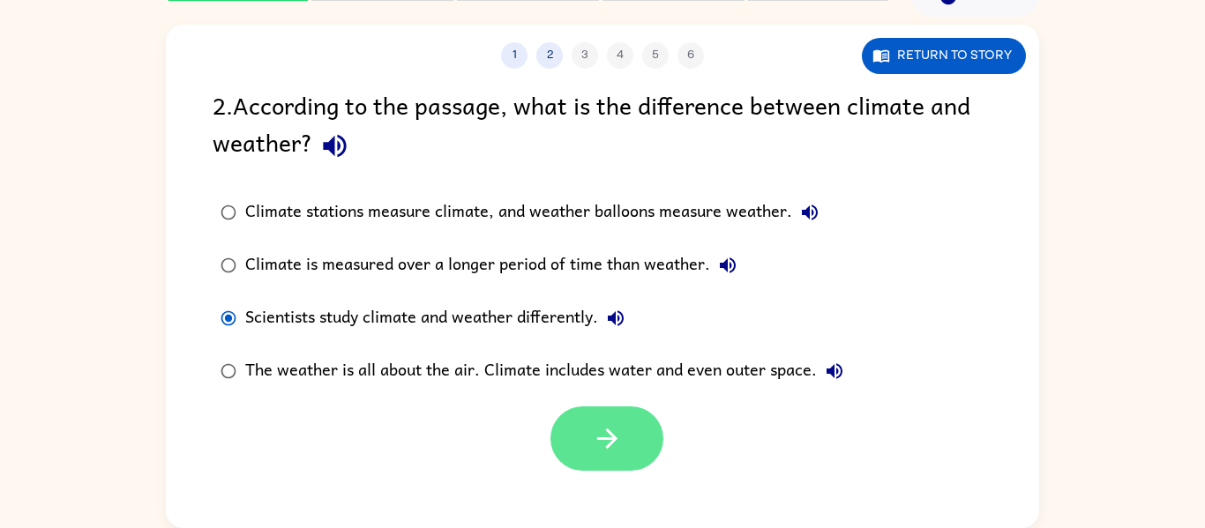
click at [632, 468] on button "button" at bounding box center [606, 439] width 113 height 64
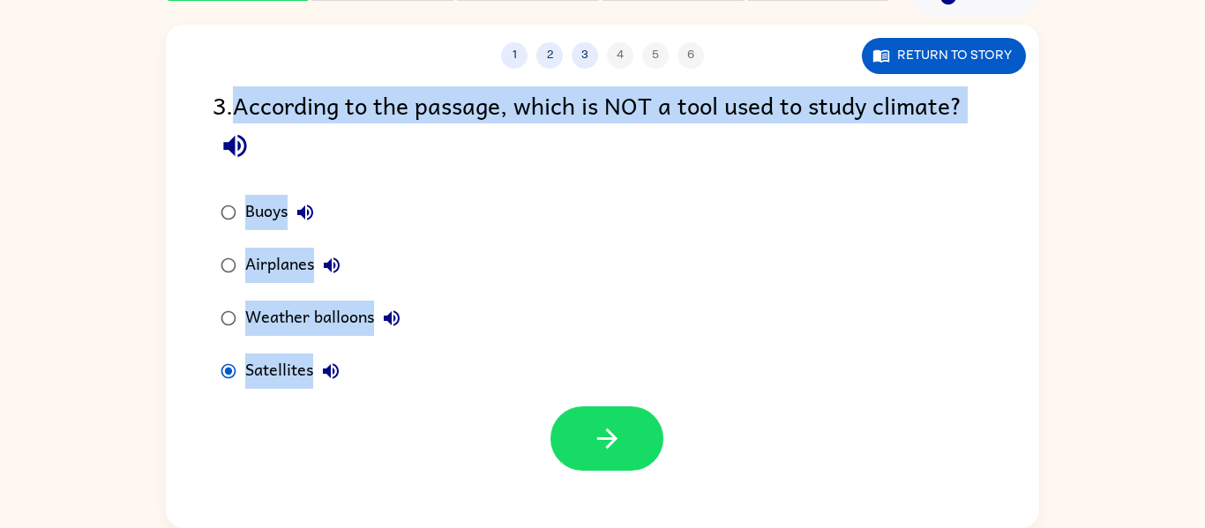
drag, startPoint x: 246, startPoint y: 104, endPoint x: 828, endPoint y: 368, distance: 639.2
click at [828, 368] on div "3 . According to the passage, which is NOT a tool used to study climate? Buoys …" at bounding box center [602, 278] width 873 height 385
copy div "According to the passage, which is NOT a tool used to study climate? Buoys Airp…"
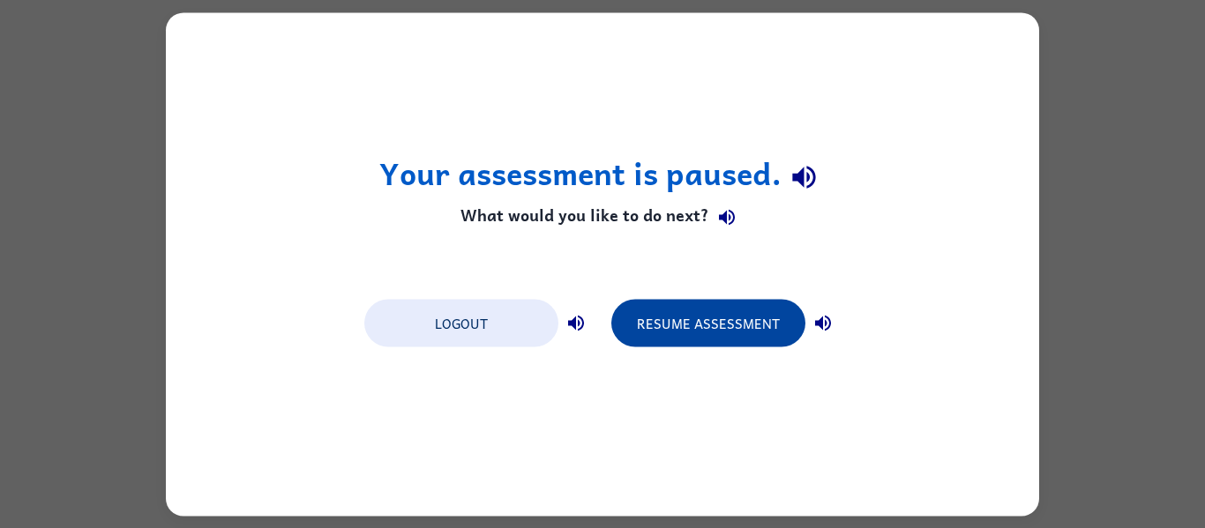
click at [694, 315] on button "Resume Assessment" at bounding box center [708, 323] width 194 height 48
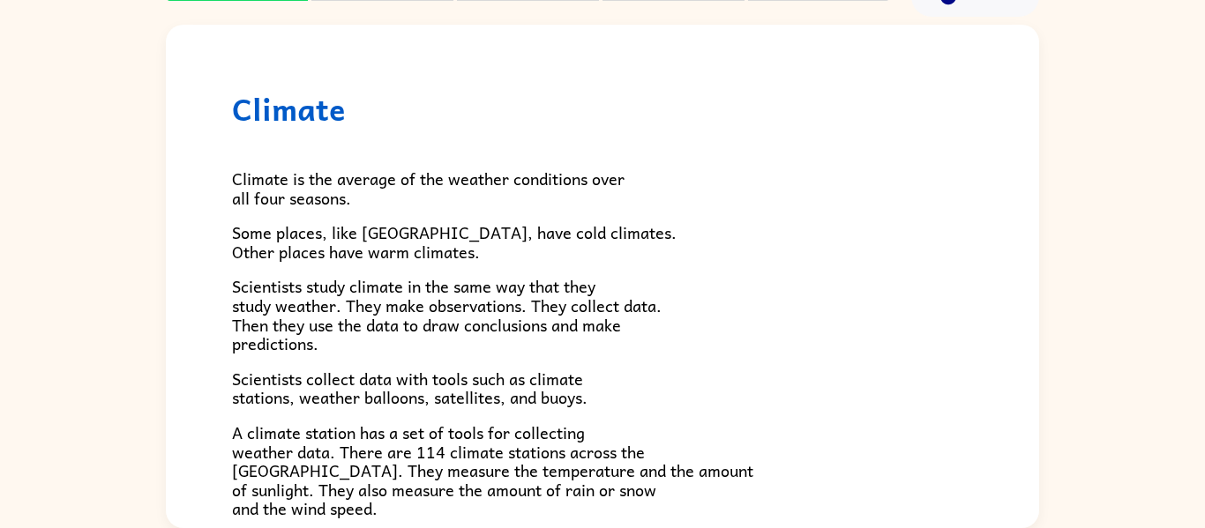
scroll to position [493, 0]
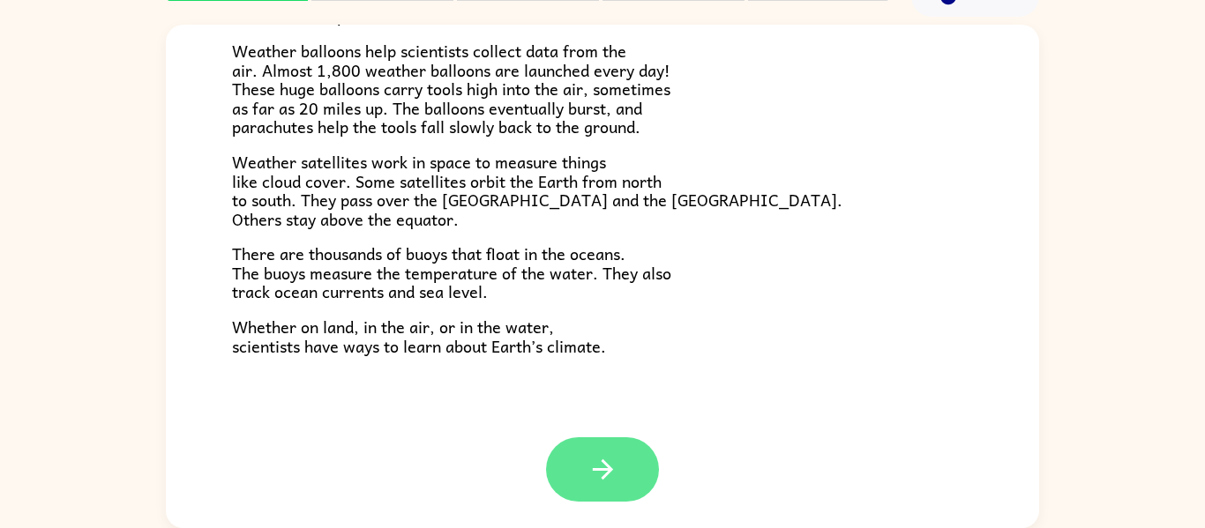
click at [609, 439] on button "button" at bounding box center [602, 470] width 113 height 64
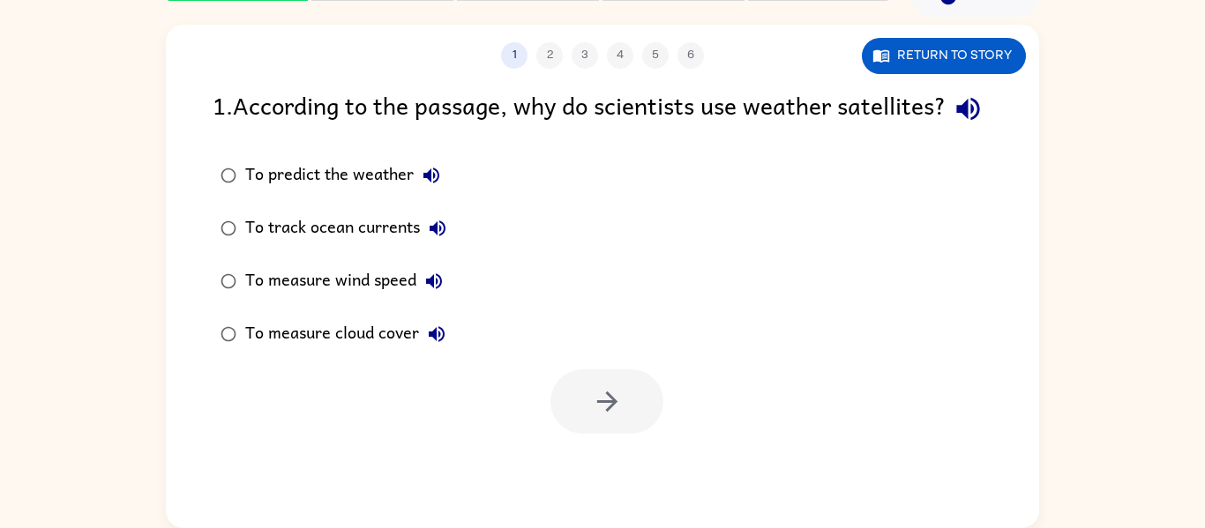
scroll to position [0, 0]
click at [596, 417] on icon "button" at bounding box center [607, 401] width 31 height 31
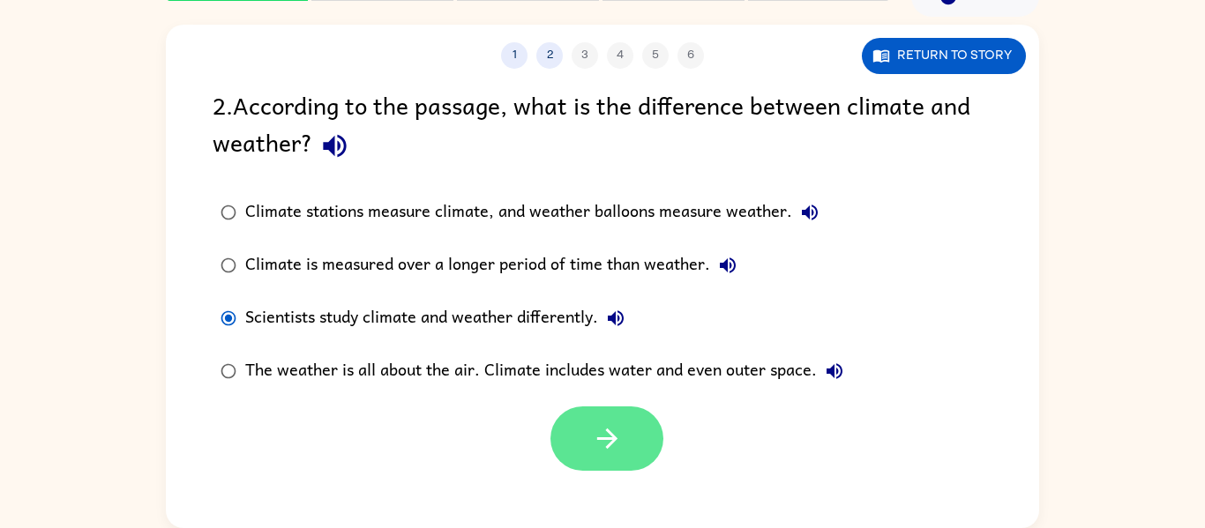
click at [592, 447] on icon "button" at bounding box center [607, 438] width 31 height 31
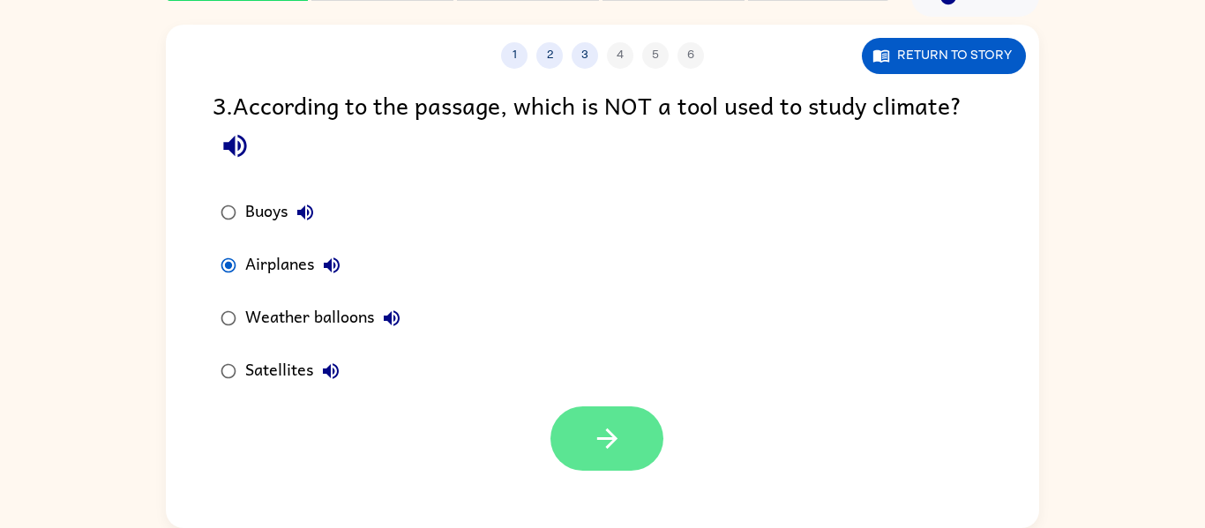
click at [595, 421] on button "button" at bounding box center [606, 439] width 113 height 64
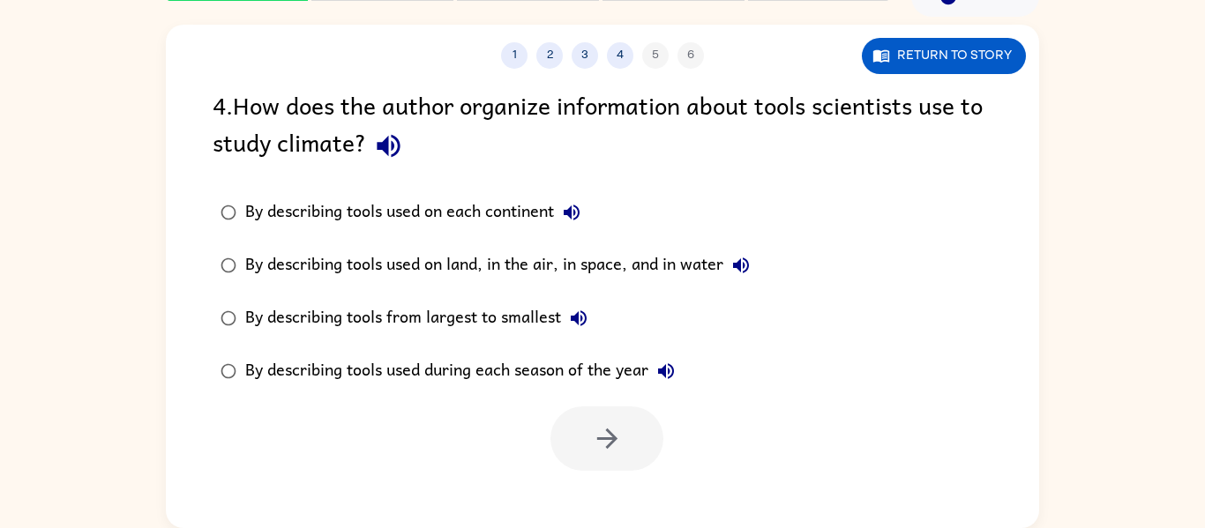
click at [392, 166] on button "button" at bounding box center [388, 145] width 45 height 45
click at [596, 453] on icon "button" at bounding box center [607, 438] width 31 height 31
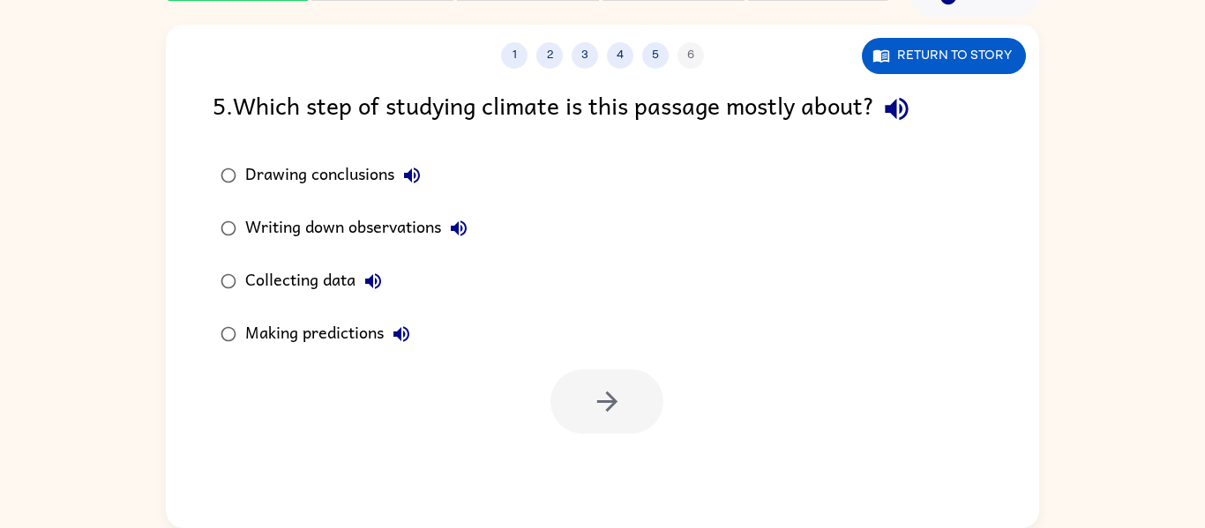
click at [259, 257] on label "Collecting data" at bounding box center [344, 281] width 282 height 53
click at [621, 393] on icon "button" at bounding box center [607, 401] width 31 height 31
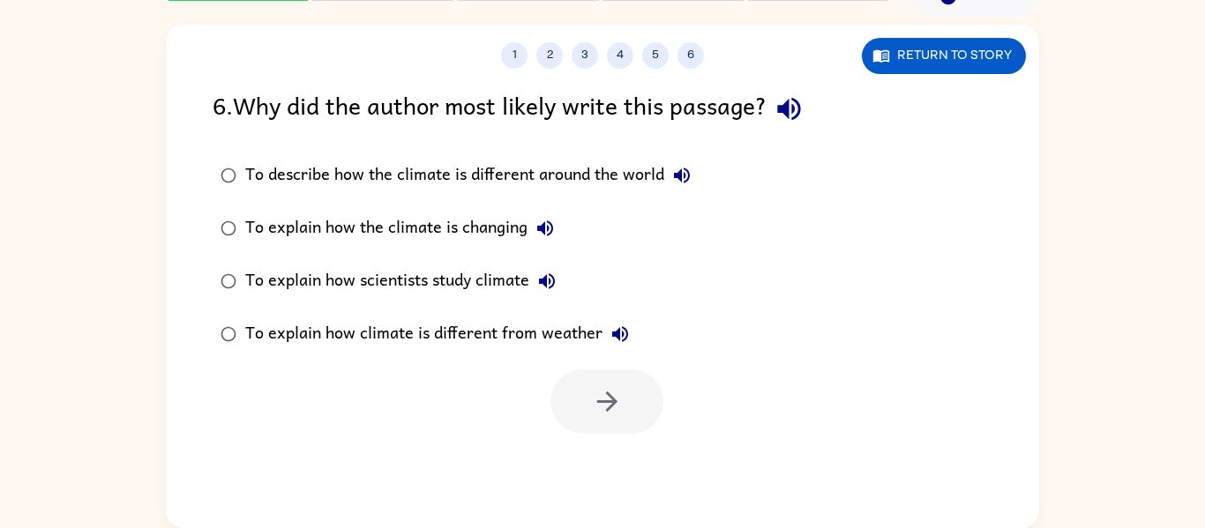
click at [585, 414] on div at bounding box center [606, 402] width 113 height 64
click at [361, 328] on div "To explain how climate is different from weather" at bounding box center [441, 334] width 393 height 35
click at [627, 422] on button "button" at bounding box center [606, 402] width 113 height 64
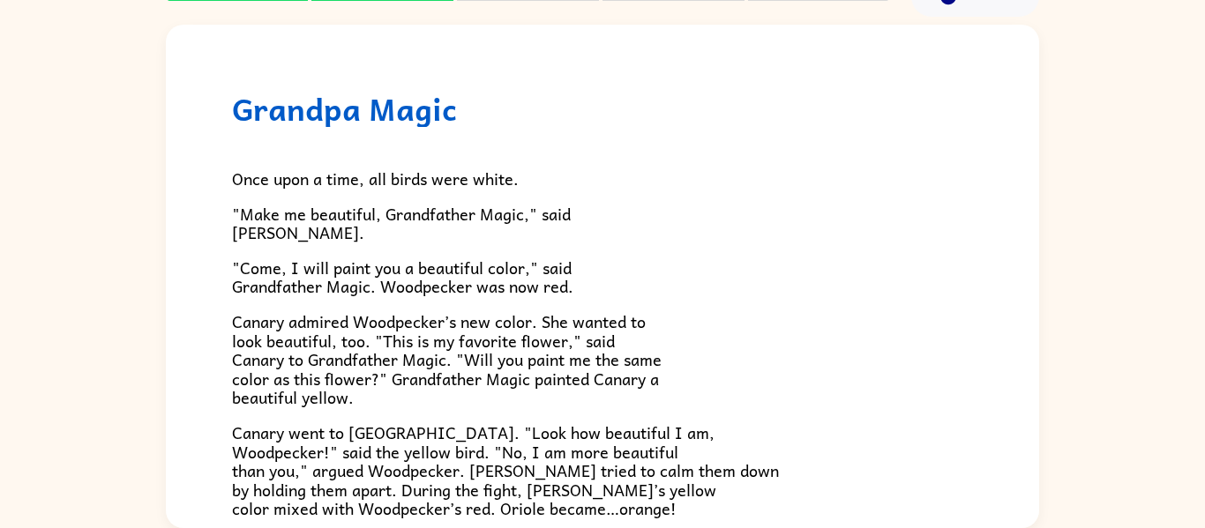
scroll to position [455, 0]
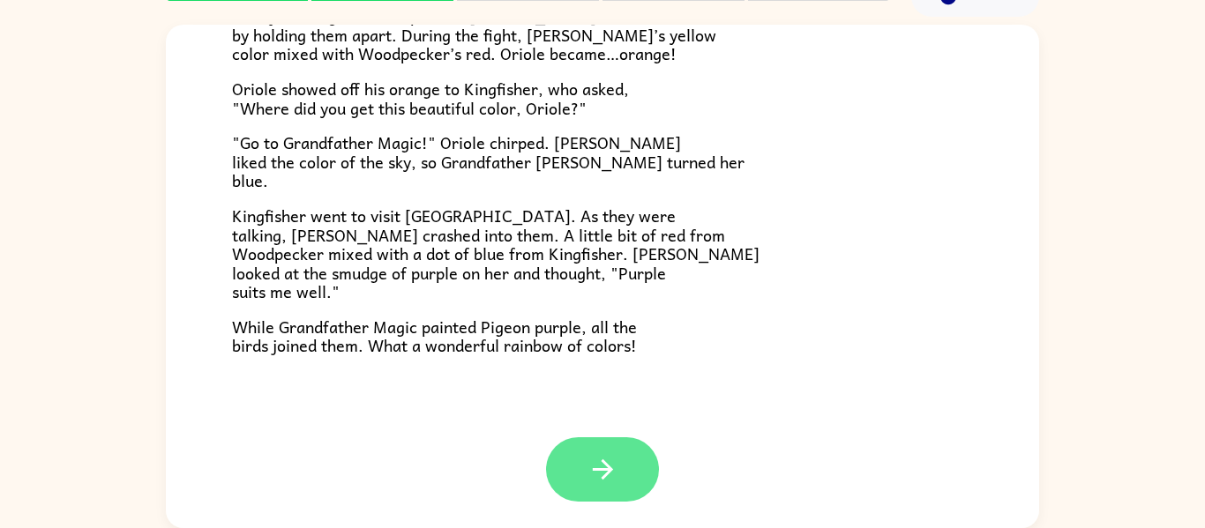
click at [584, 484] on button "button" at bounding box center [602, 470] width 113 height 64
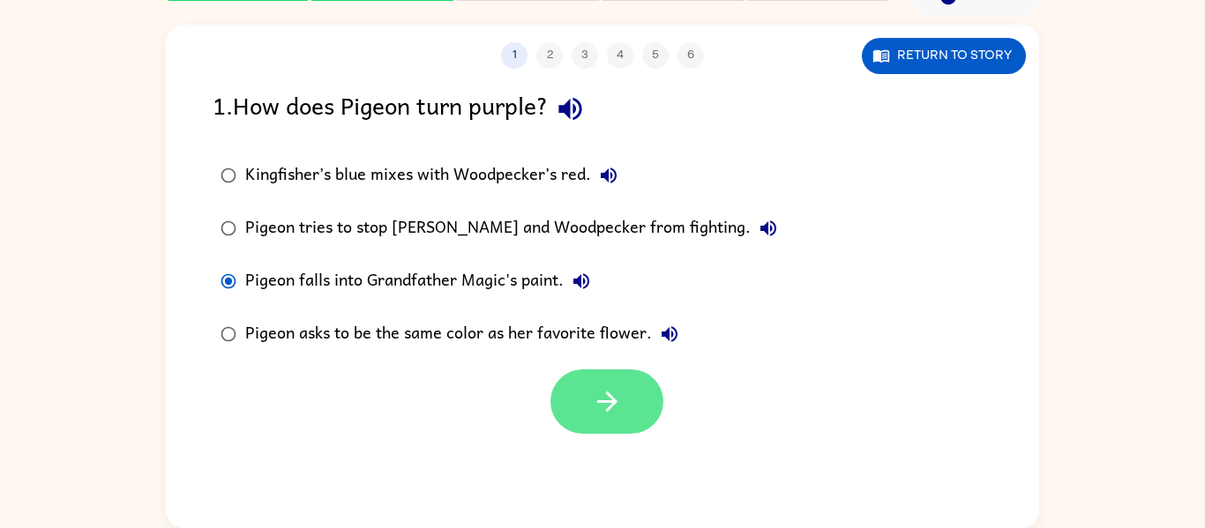
click at [614, 406] on icon "button" at bounding box center [607, 401] width 31 height 31
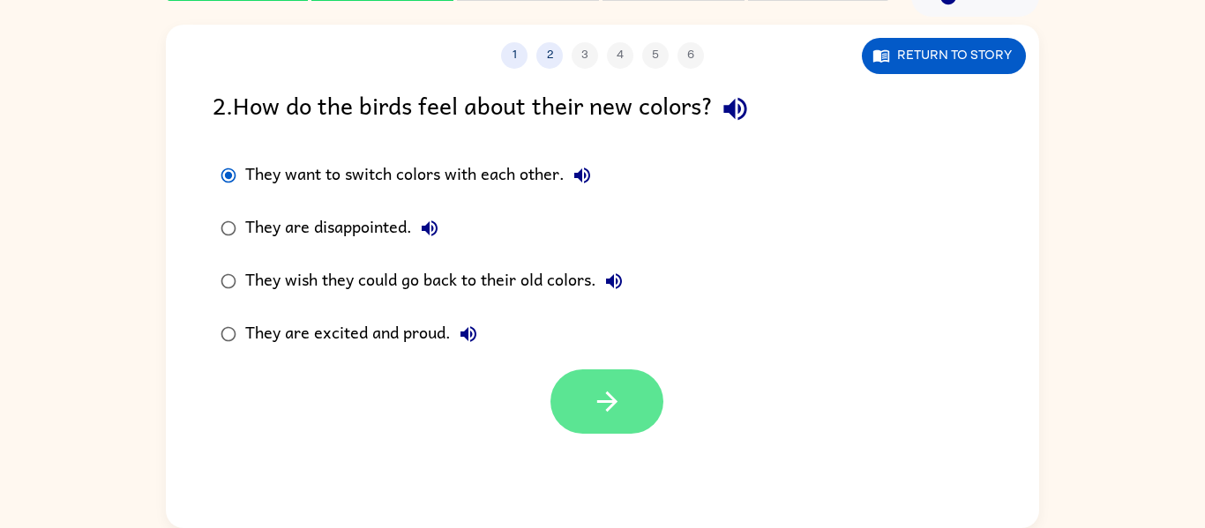
click at [603, 392] on icon "button" at bounding box center [607, 401] width 31 height 31
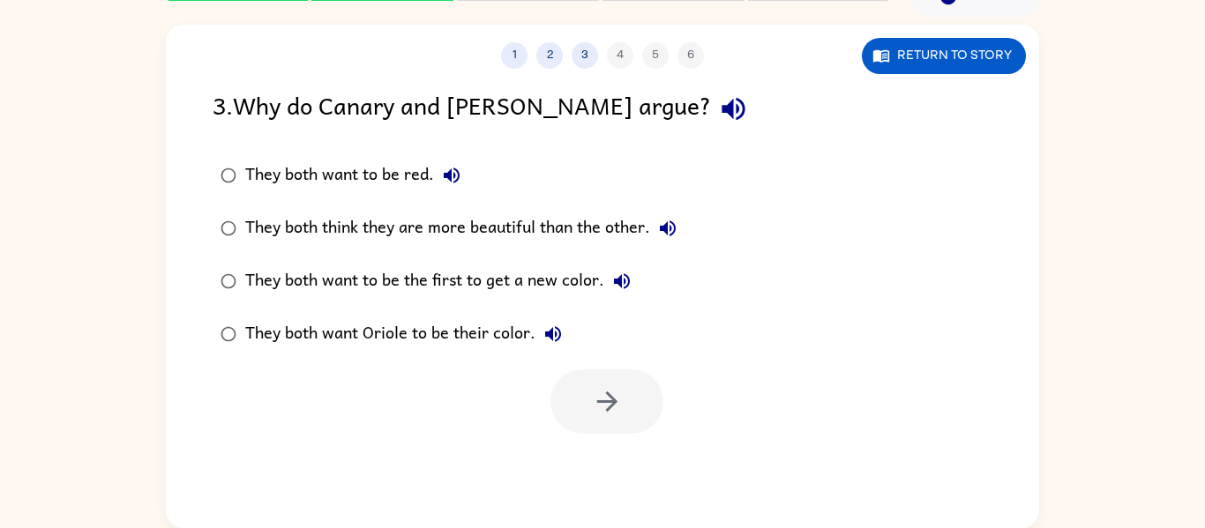
click at [475, 271] on div "They both want to be the first to get a new color." at bounding box center [442, 281] width 394 height 35
click at [627, 420] on button "button" at bounding box center [606, 402] width 113 height 64
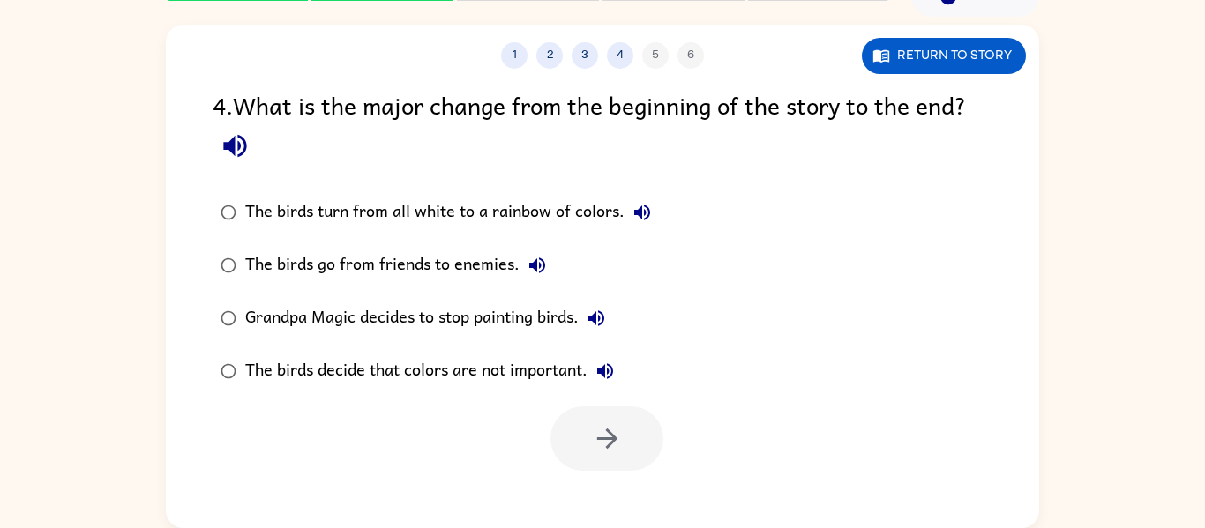
click at [598, 369] on icon "button" at bounding box center [605, 371] width 21 height 21
click at [531, 357] on div "The birds decide that colors are not important." at bounding box center [434, 371] width 378 height 35
click at [595, 415] on button "button" at bounding box center [606, 439] width 113 height 64
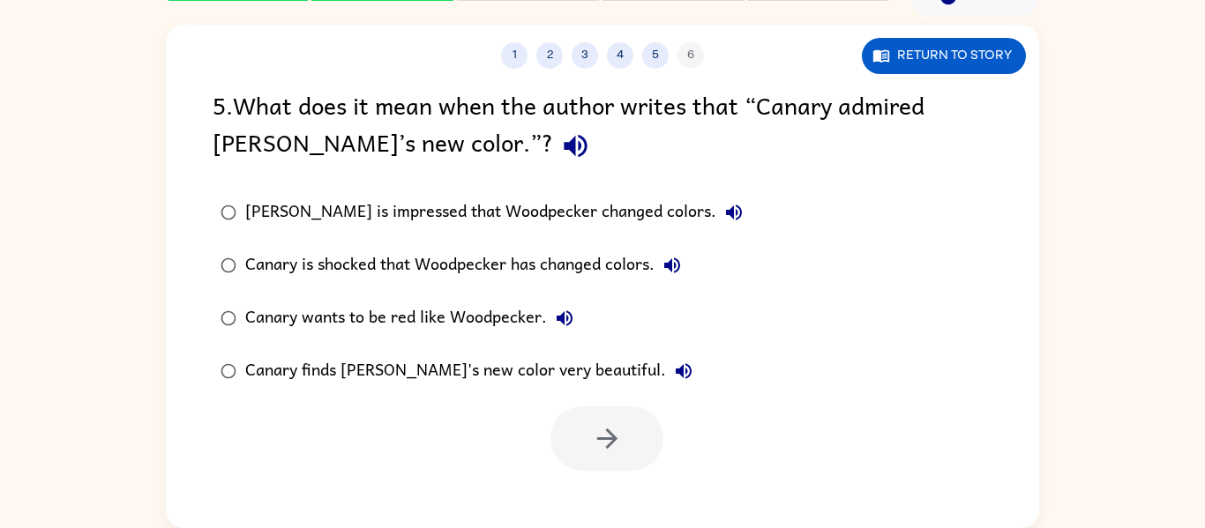
click at [304, 258] on div "Canary is shocked that Woodpecker has changed colors." at bounding box center [467, 265] width 445 height 35
click at [617, 415] on button "button" at bounding box center [606, 439] width 113 height 64
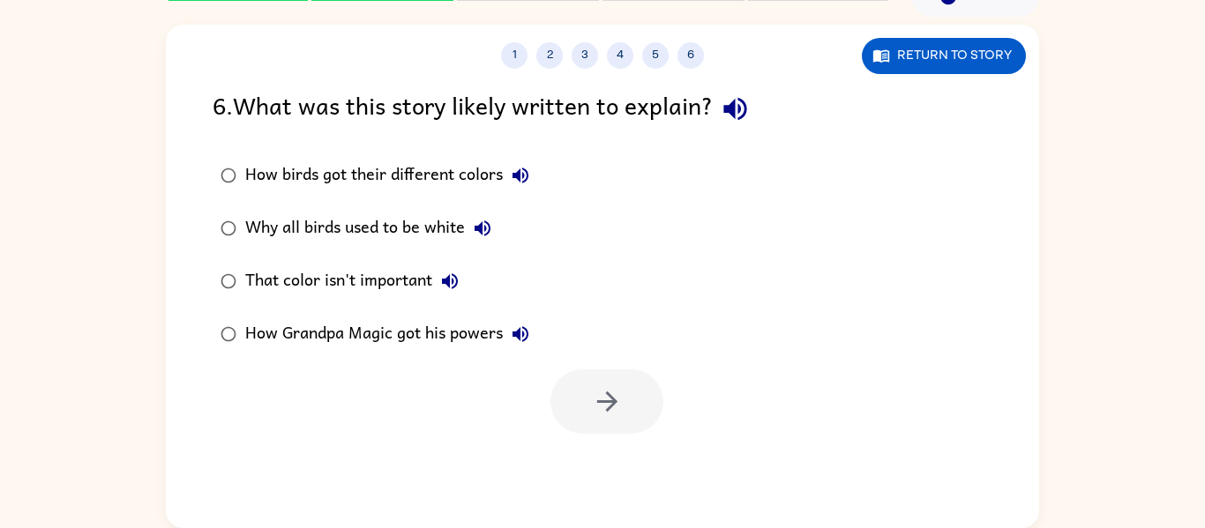
click at [265, 273] on div "That color isn't important" at bounding box center [356, 281] width 222 height 35
click at [641, 426] on button "button" at bounding box center [606, 402] width 113 height 64
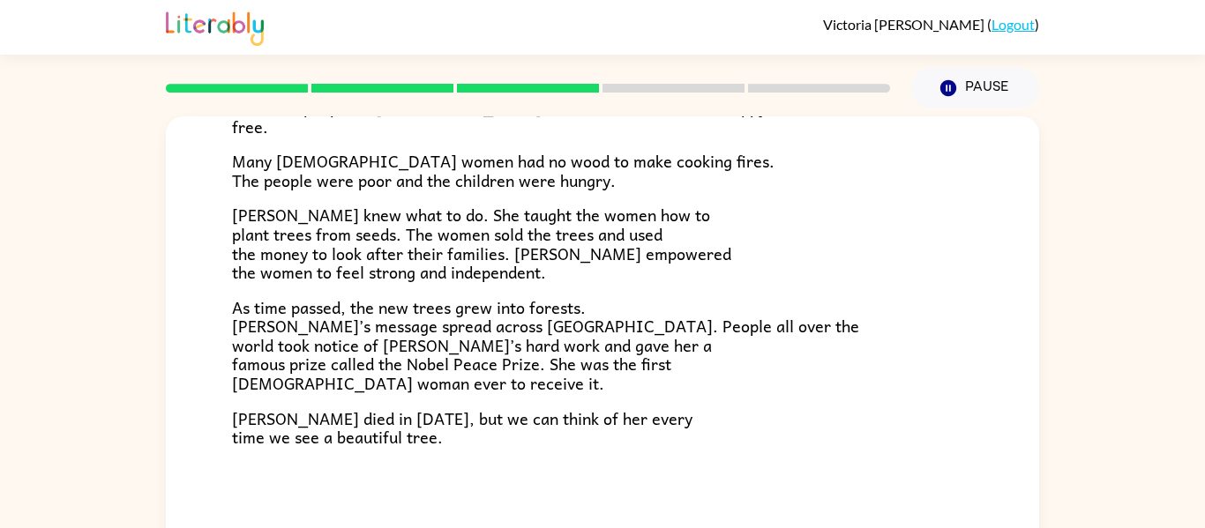
scroll to position [92, 0]
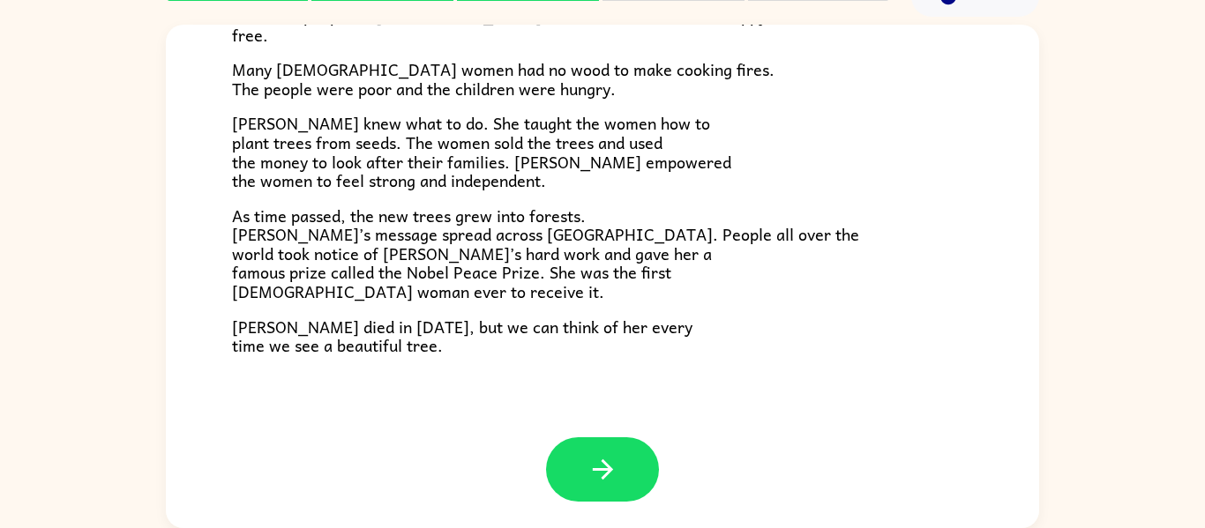
click at [620, 475] on button "button" at bounding box center [602, 470] width 113 height 64
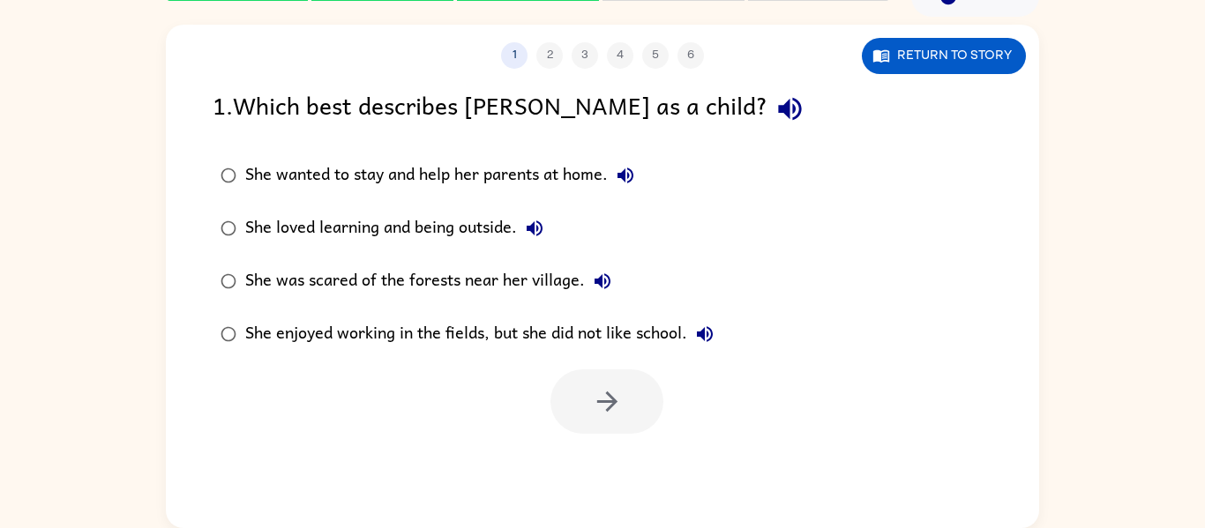
scroll to position [0, 0]
click at [575, 422] on button "button" at bounding box center [606, 402] width 113 height 64
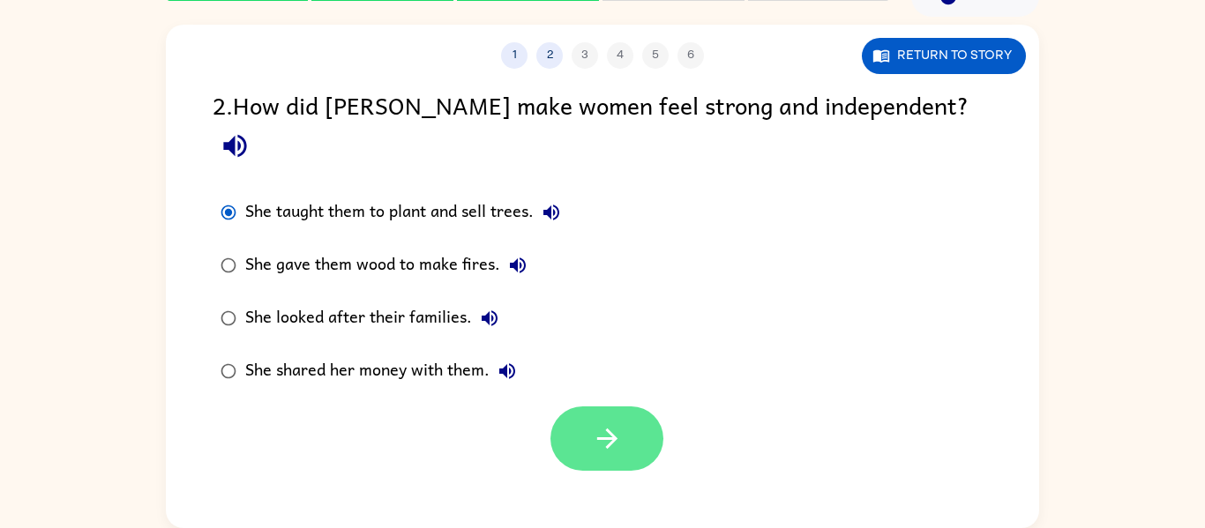
click at [616, 429] on icon "button" at bounding box center [606, 439] width 20 height 20
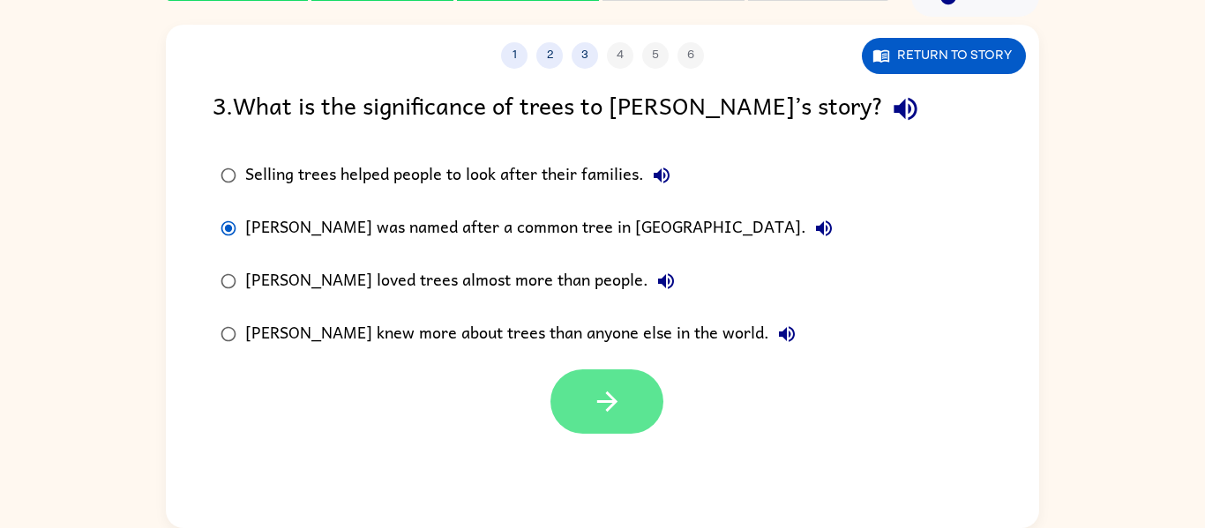
click at [589, 383] on button "button" at bounding box center [606, 402] width 113 height 64
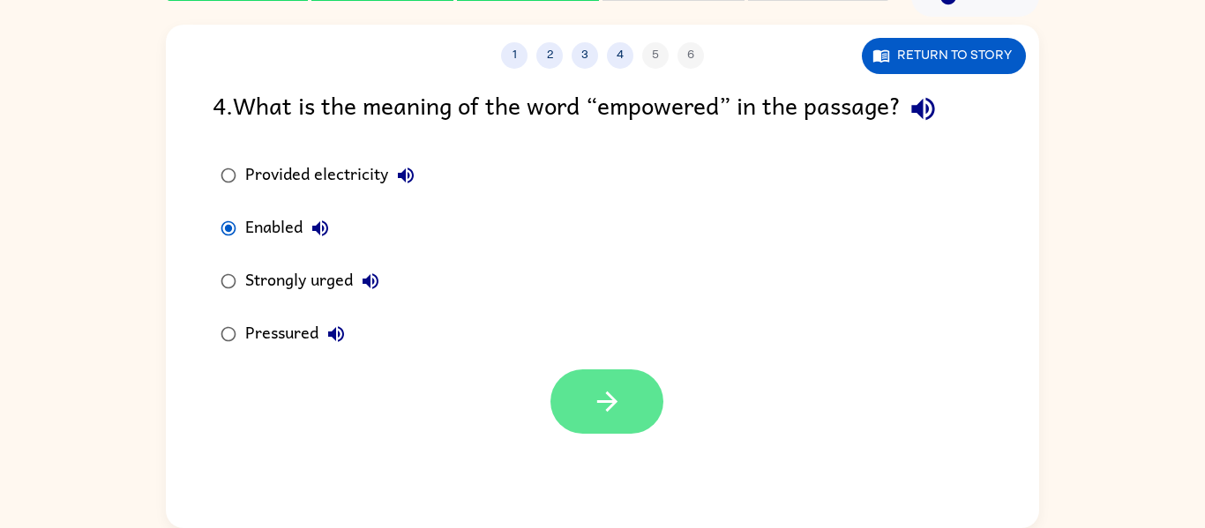
click at [582, 393] on button "button" at bounding box center [606, 402] width 113 height 64
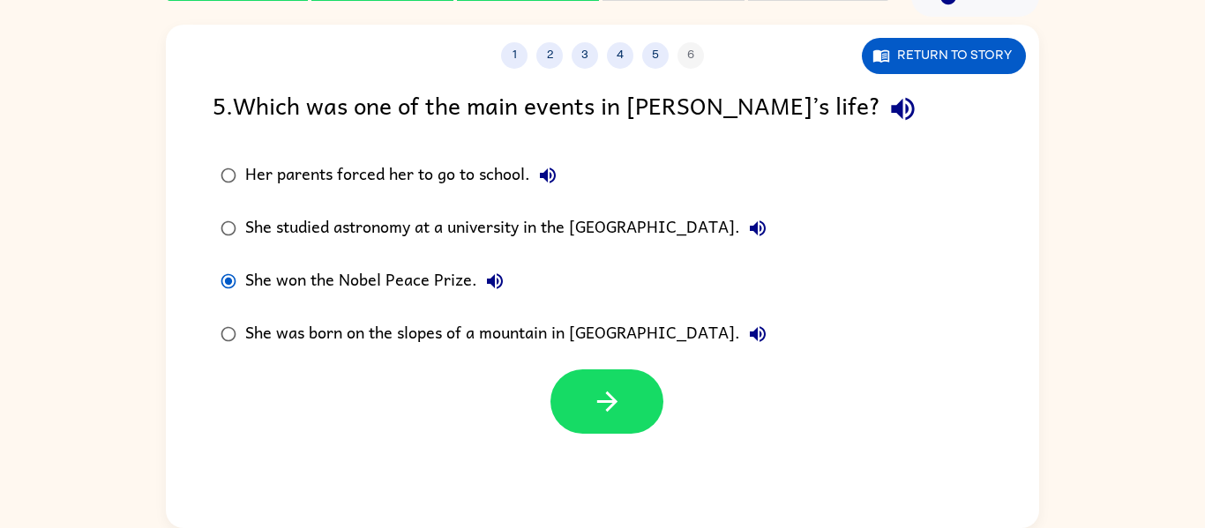
click at [612, 367] on div at bounding box center [602, 397] width 873 height 73
click at [609, 390] on icon "button" at bounding box center [607, 401] width 31 height 31
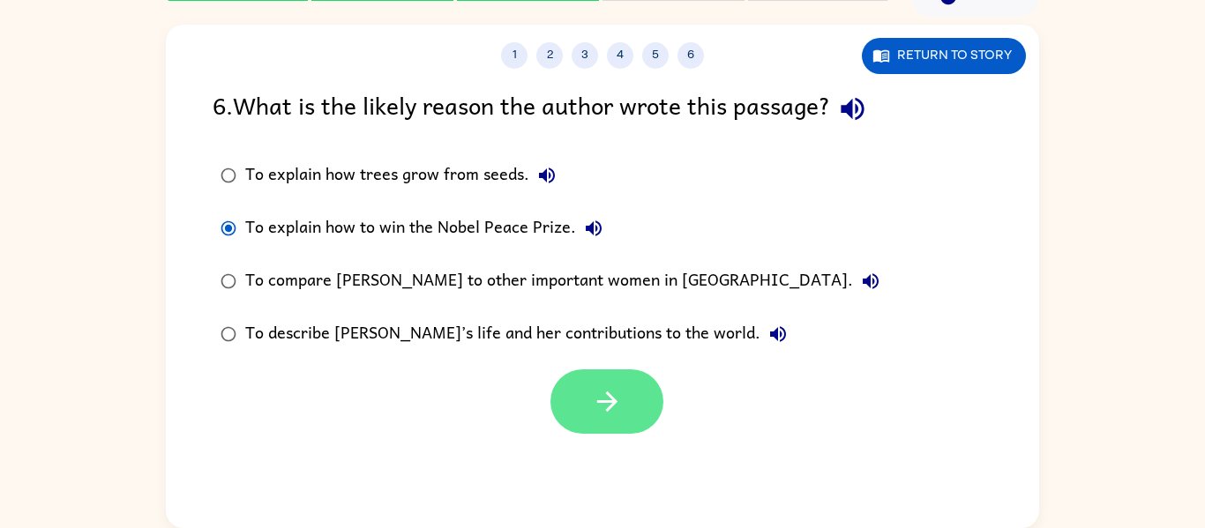
click at [598, 406] on icon "button" at bounding box center [607, 401] width 31 height 31
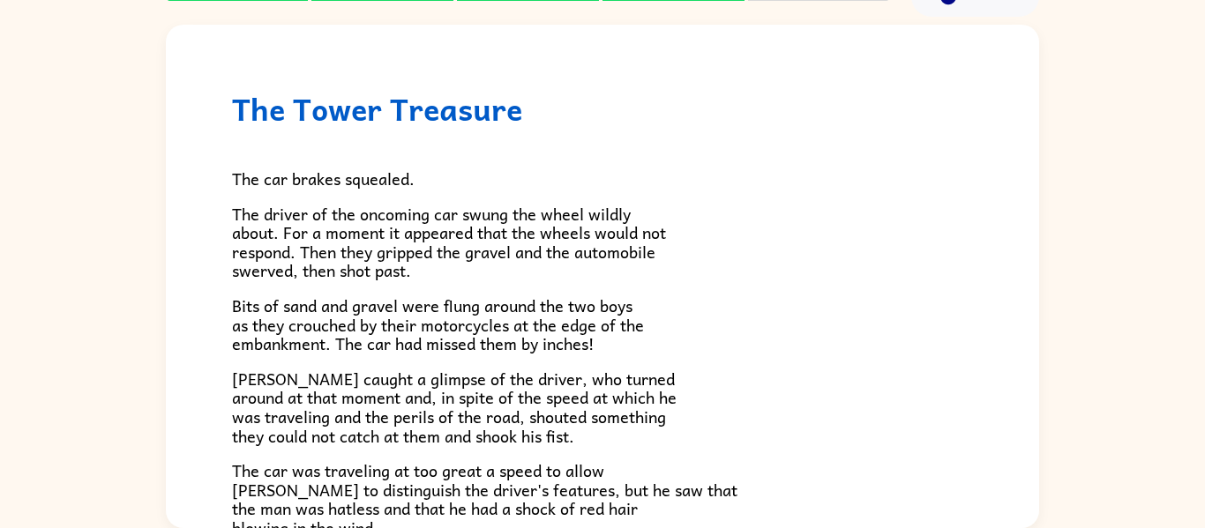
scroll to position [490, 0]
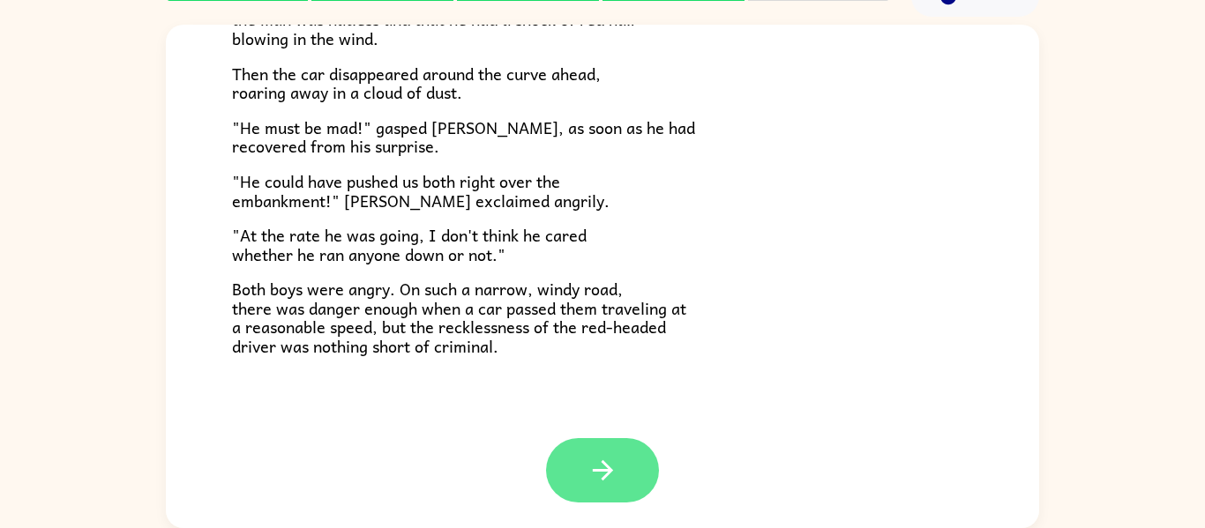
click at [615, 498] on button "button" at bounding box center [602, 470] width 113 height 64
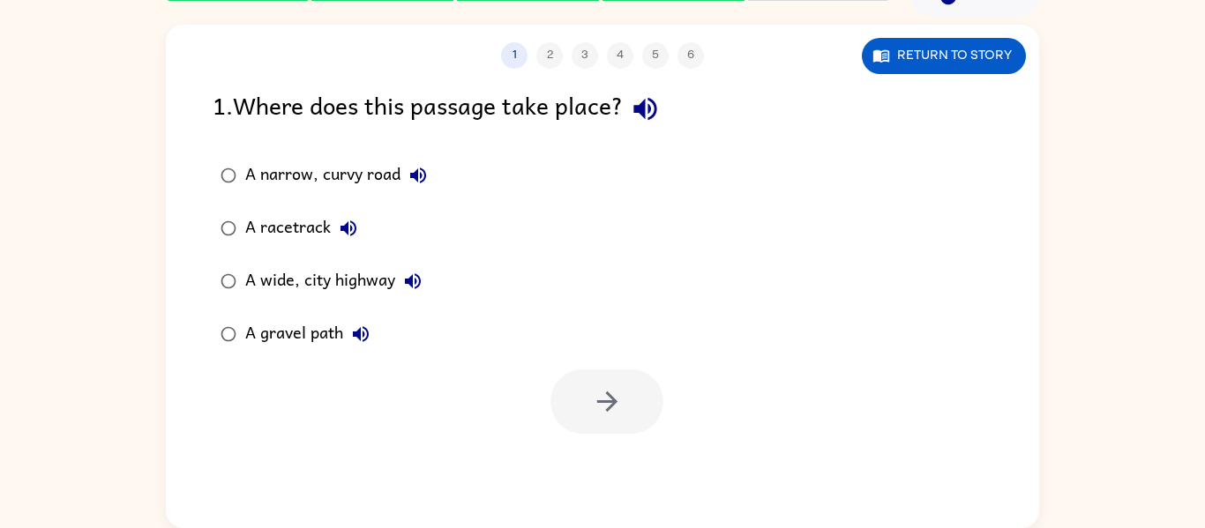
scroll to position [0, 0]
click at [567, 392] on button "button" at bounding box center [606, 402] width 113 height 64
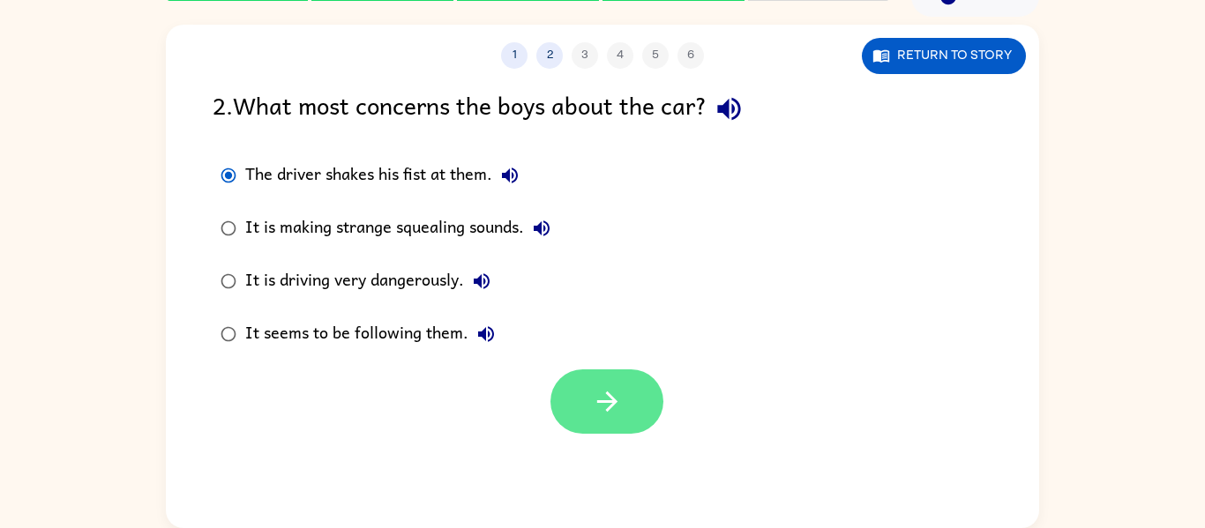
click at [584, 387] on button "button" at bounding box center [606, 402] width 113 height 64
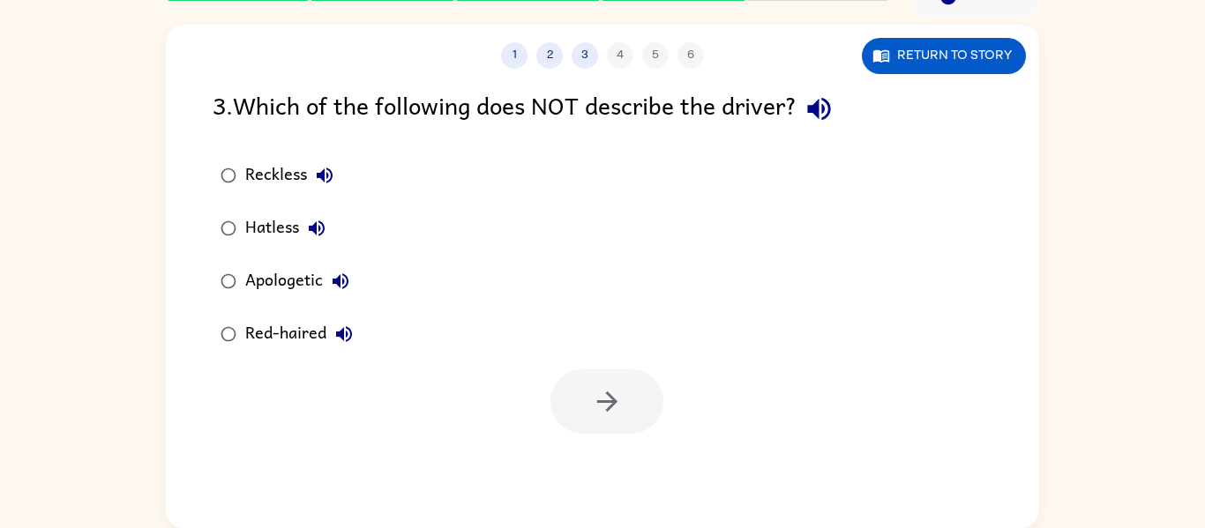
click at [260, 334] on div "Red-haired" at bounding box center [303, 334] width 116 height 35
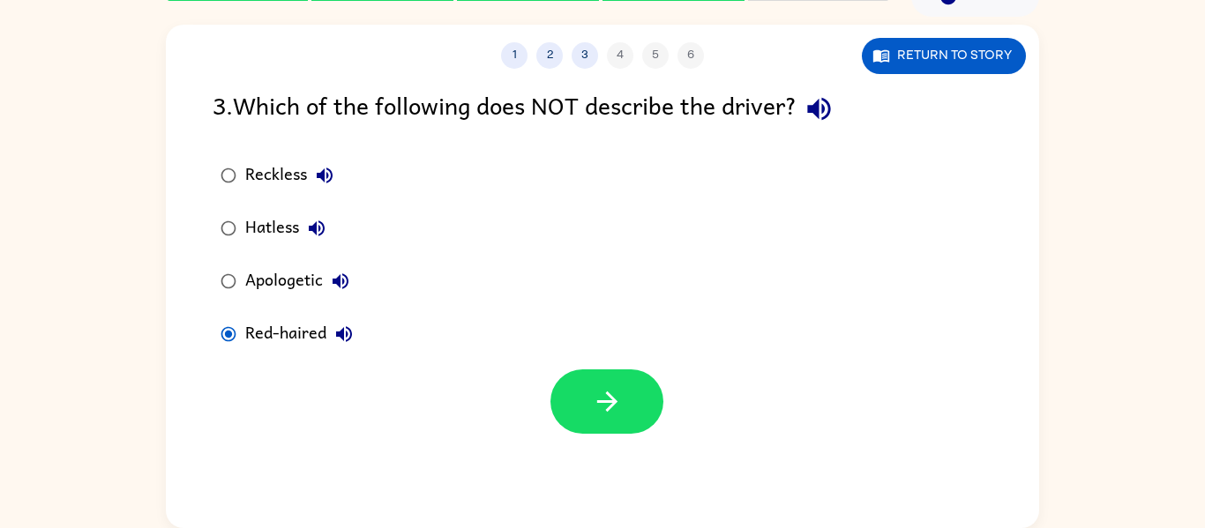
click at [528, 376] on div at bounding box center [602, 397] width 873 height 73
click at [556, 381] on button "button" at bounding box center [606, 402] width 113 height 64
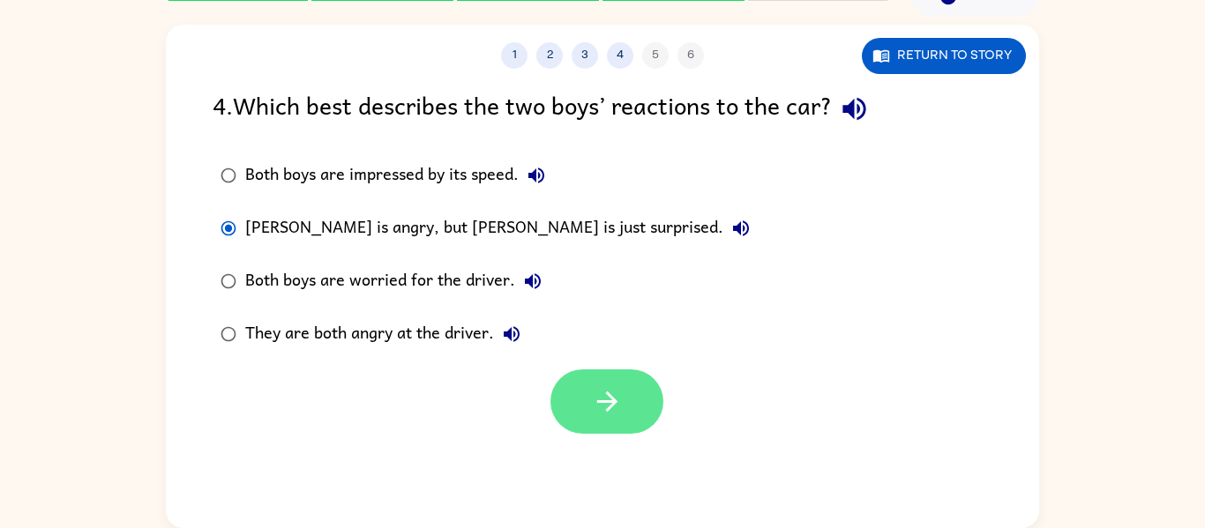
click at [604, 393] on icon "button" at bounding box center [607, 401] width 31 height 31
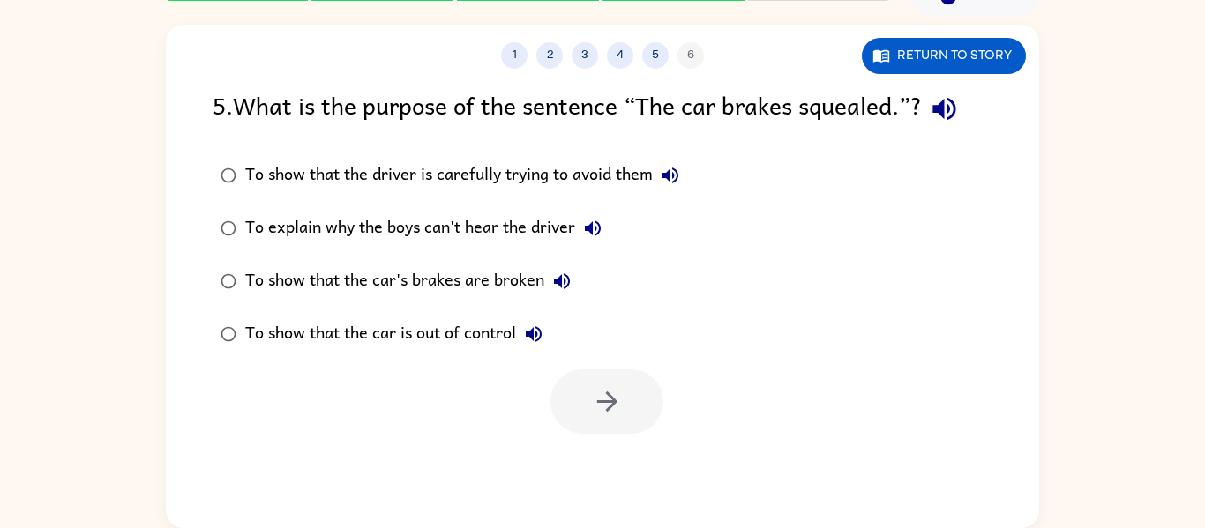
click at [318, 163] on div "To show that the driver is carefully trying to avoid them" at bounding box center [466, 175] width 443 height 35
click at [605, 388] on icon "button" at bounding box center [607, 401] width 31 height 31
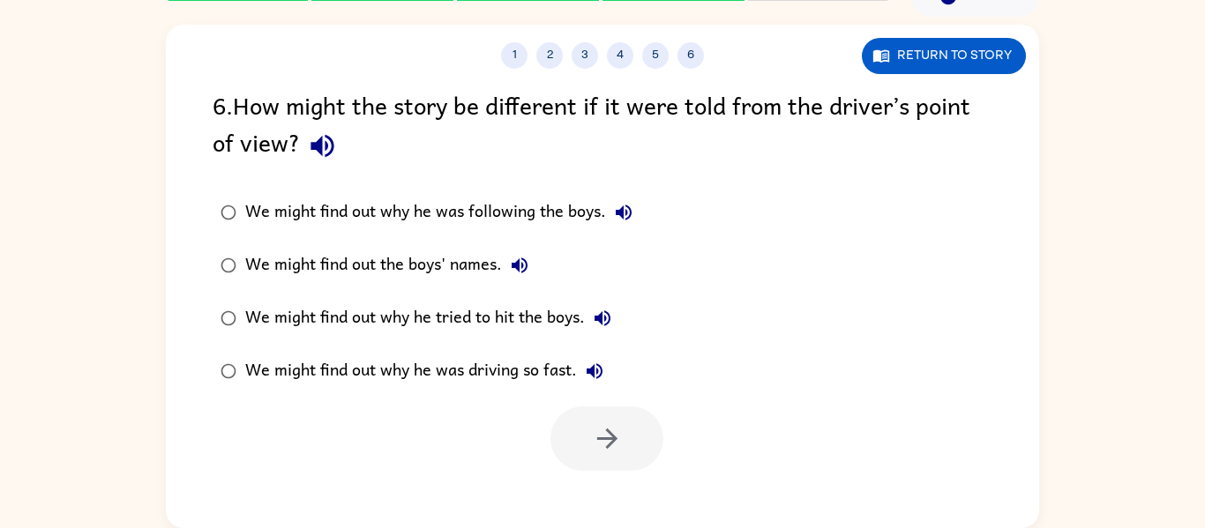
click at [303, 321] on div "We might find out why he tried to hit the boys." at bounding box center [432, 318] width 375 height 35
click at [632, 460] on button "button" at bounding box center [606, 439] width 113 height 64
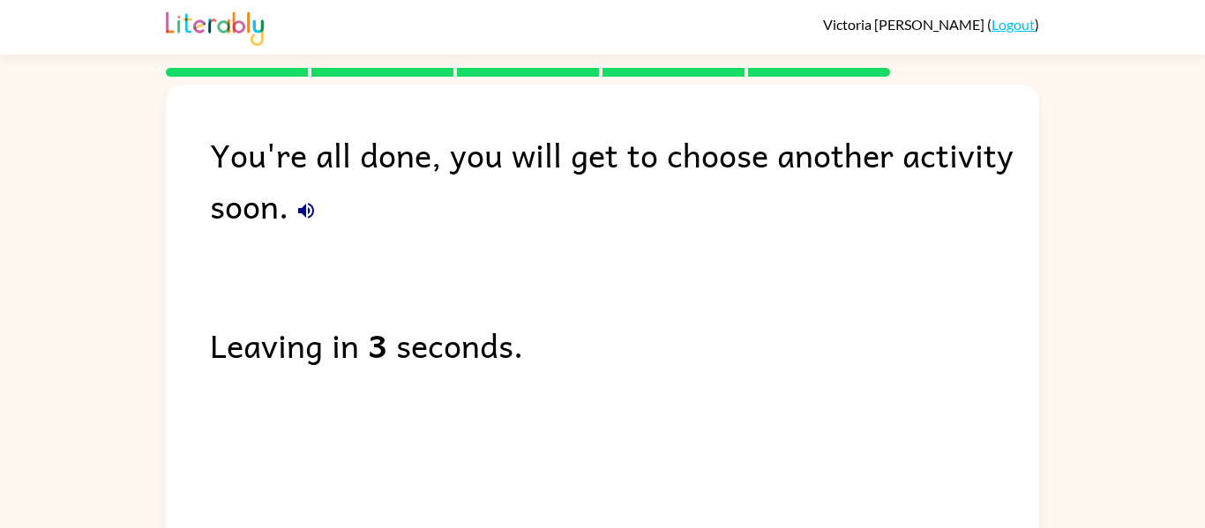
scroll to position [60, 0]
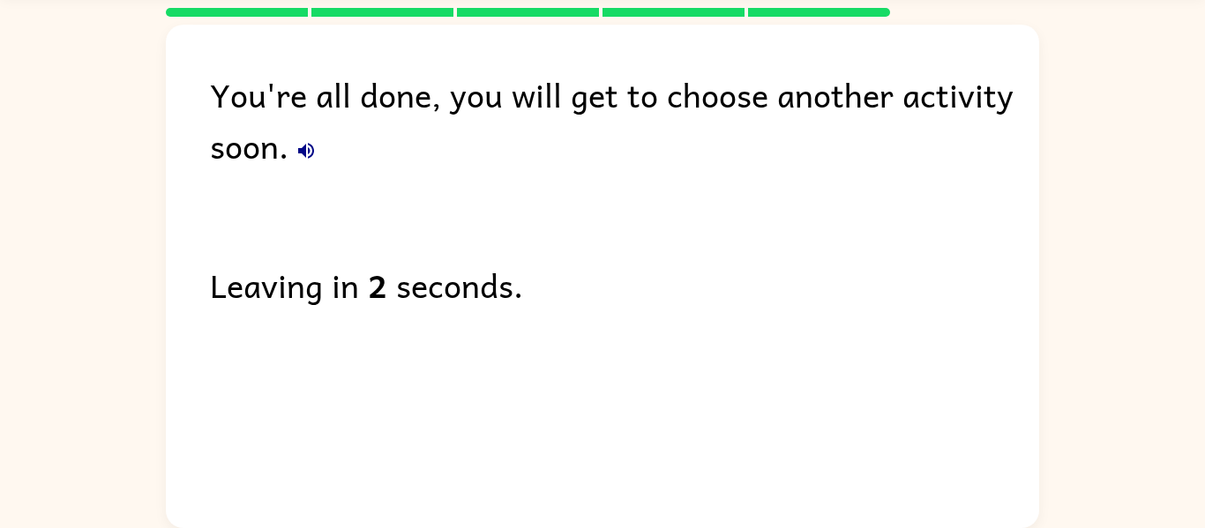
click at [298, 163] on button "button" at bounding box center [305, 150] width 35 height 35
